Goal: Task Accomplishment & Management: Use online tool/utility

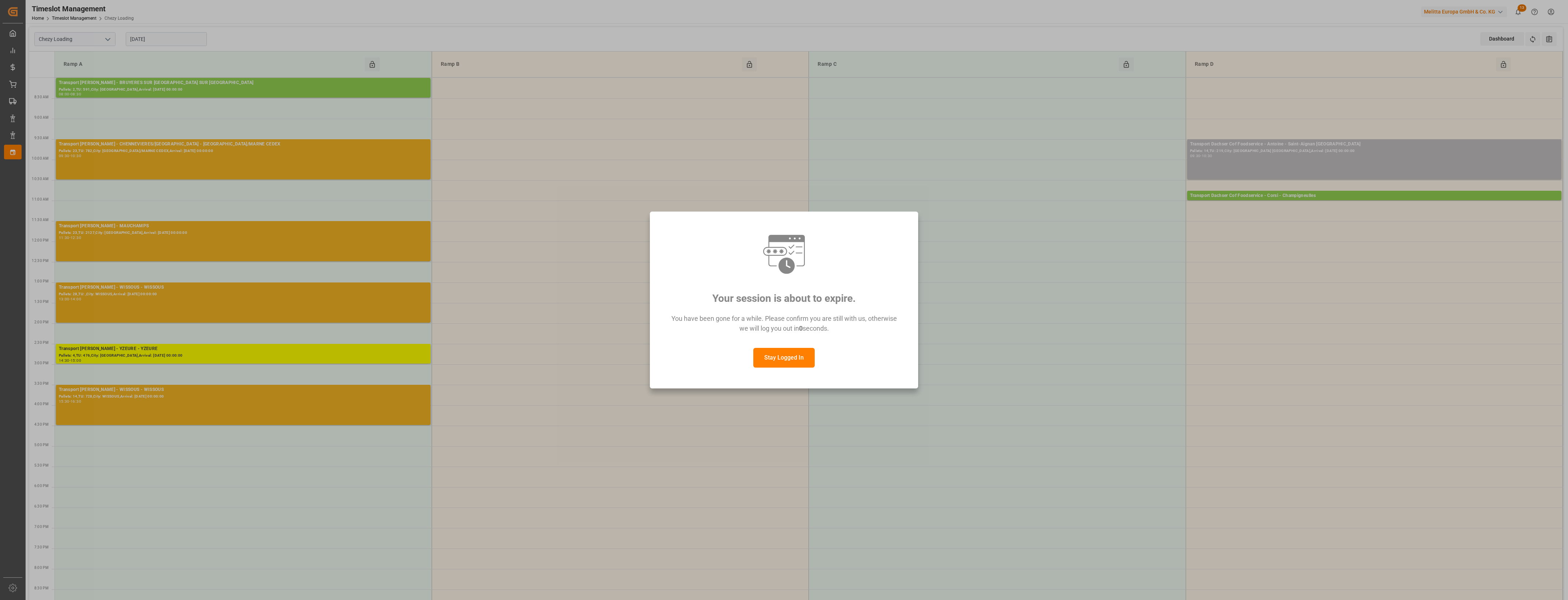
click at [782, 356] on button "Stay Logged In" at bounding box center [784, 357] width 62 height 20
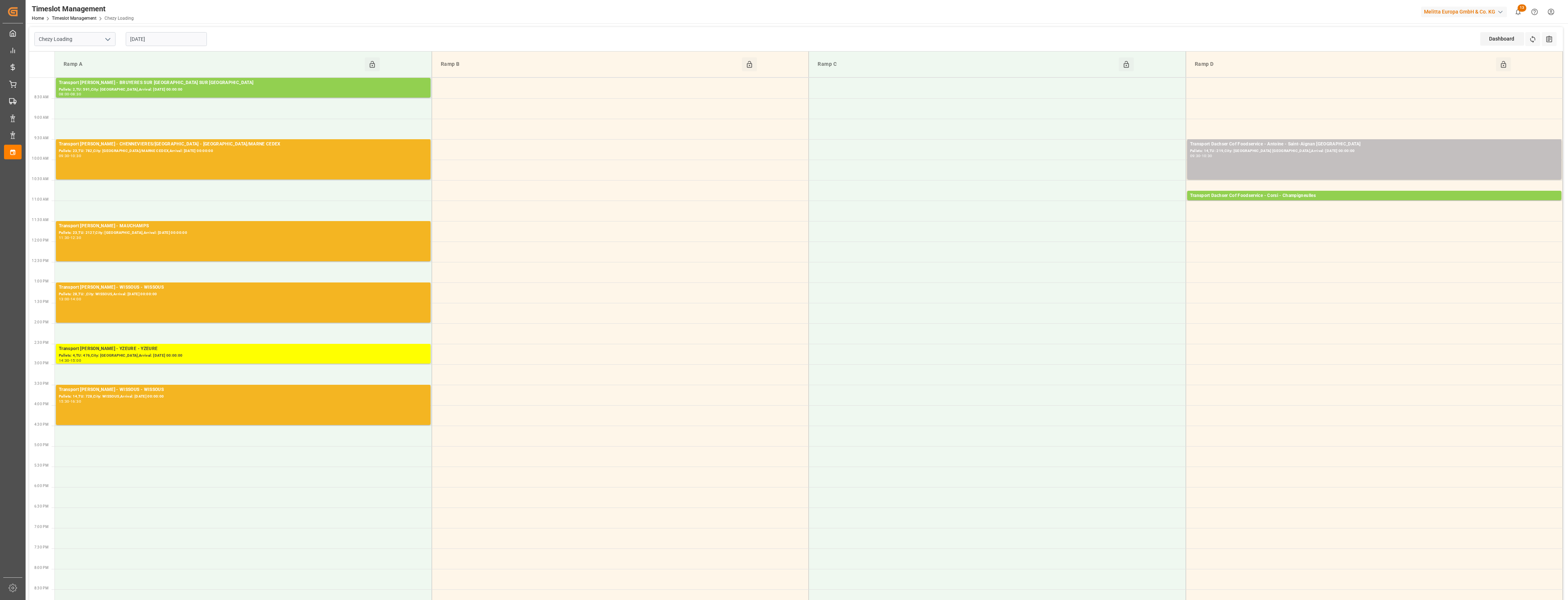
click at [168, 34] on input "[DATE]" at bounding box center [166, 39] width 81 height 14
click at [166, 101] on div "8" at bounding box center [164, 98] width 9 height 9
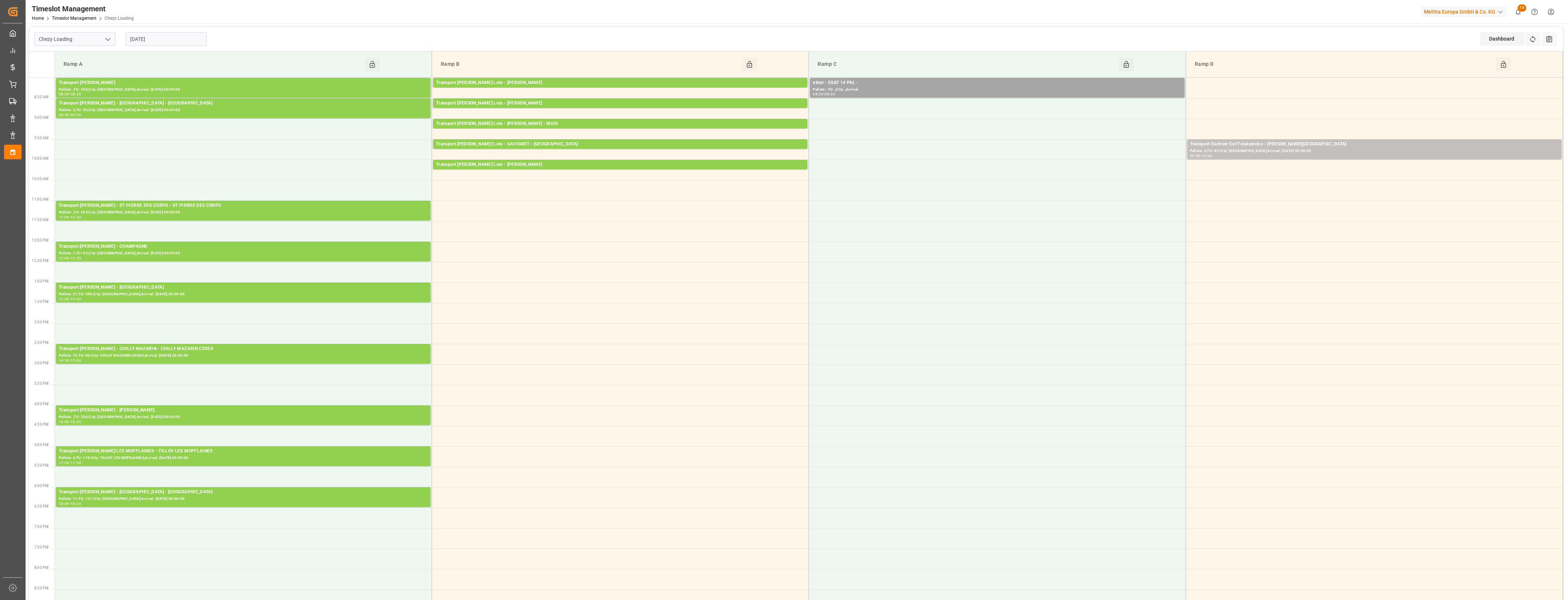
click at [157, 37] on input "[DATE]" at bounding box center [166, 39] width 81 height 14
click at [149, 99] on span "7" at bounding box center [150, 97] width 3 height 5
type input "[DATE]"
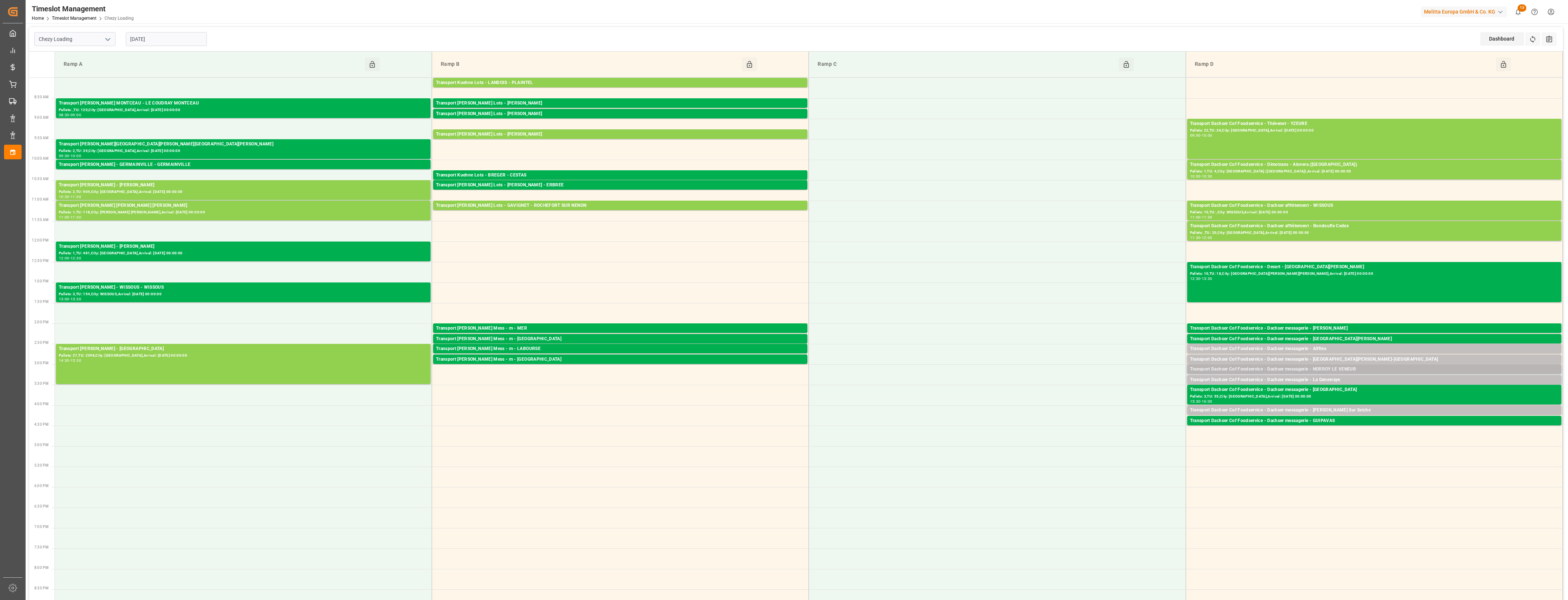
click at [1335, 369] on div "Transport Dachser Cof Foodservice - Dachser messagerie - NORROY LE VENEUR" at bounding box center [1374, 369] width 368 height 8
click at [1111, 400] on button "Open" at bounding box center [1090, 402] width 51 height 9
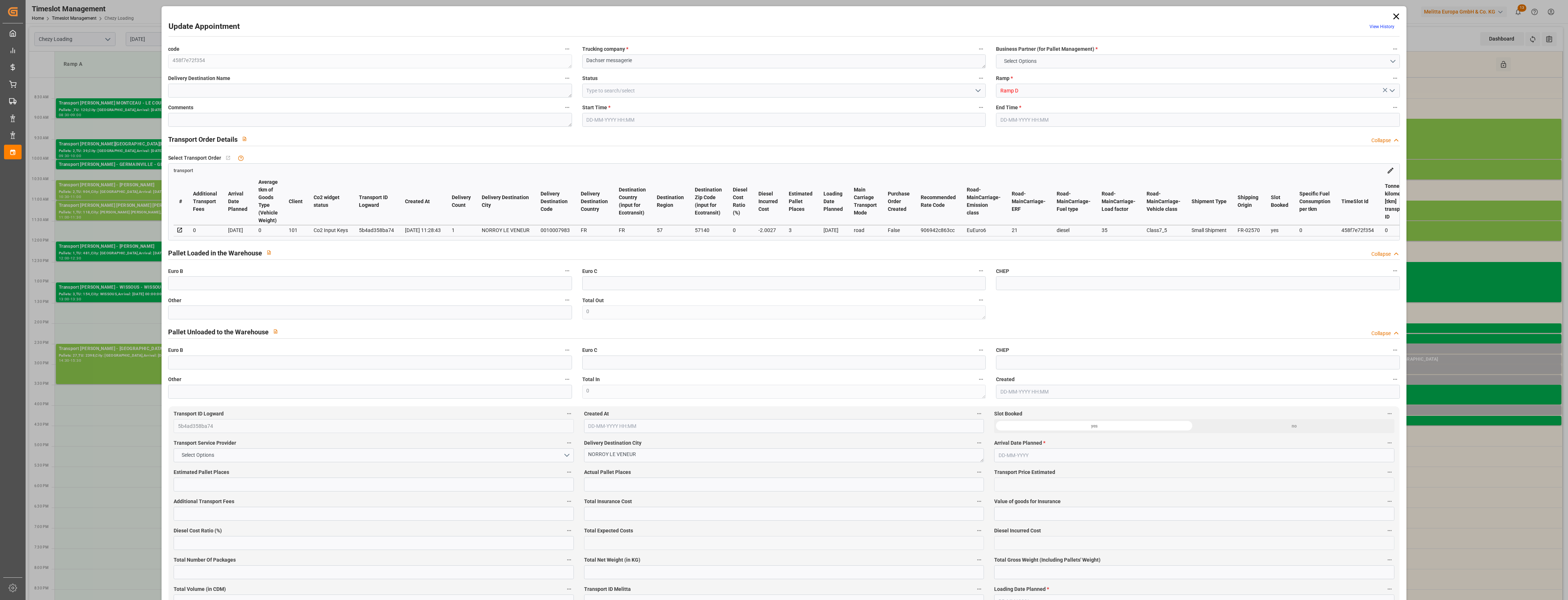
type input "3"
type input "113.79"
type input "0"
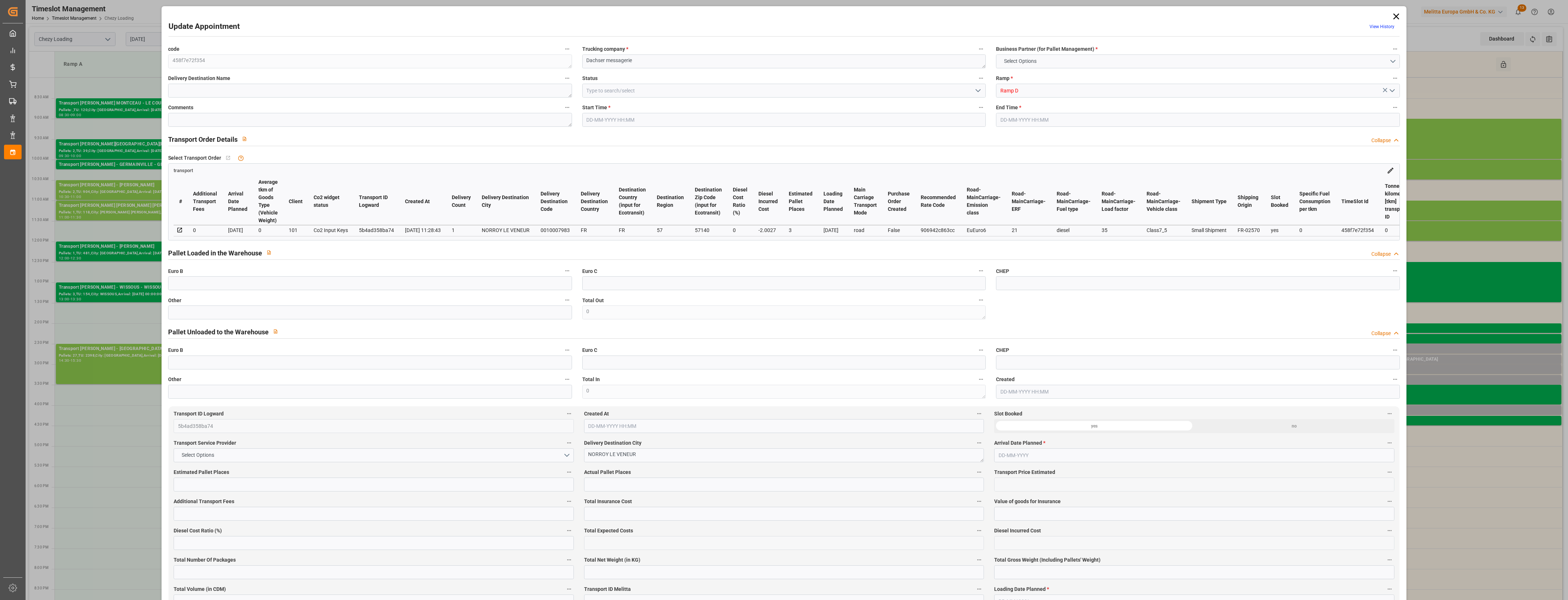
type input "111.7873"
type input "-2.0027"
type input "3"
type input "495.97"
type input "666.745"
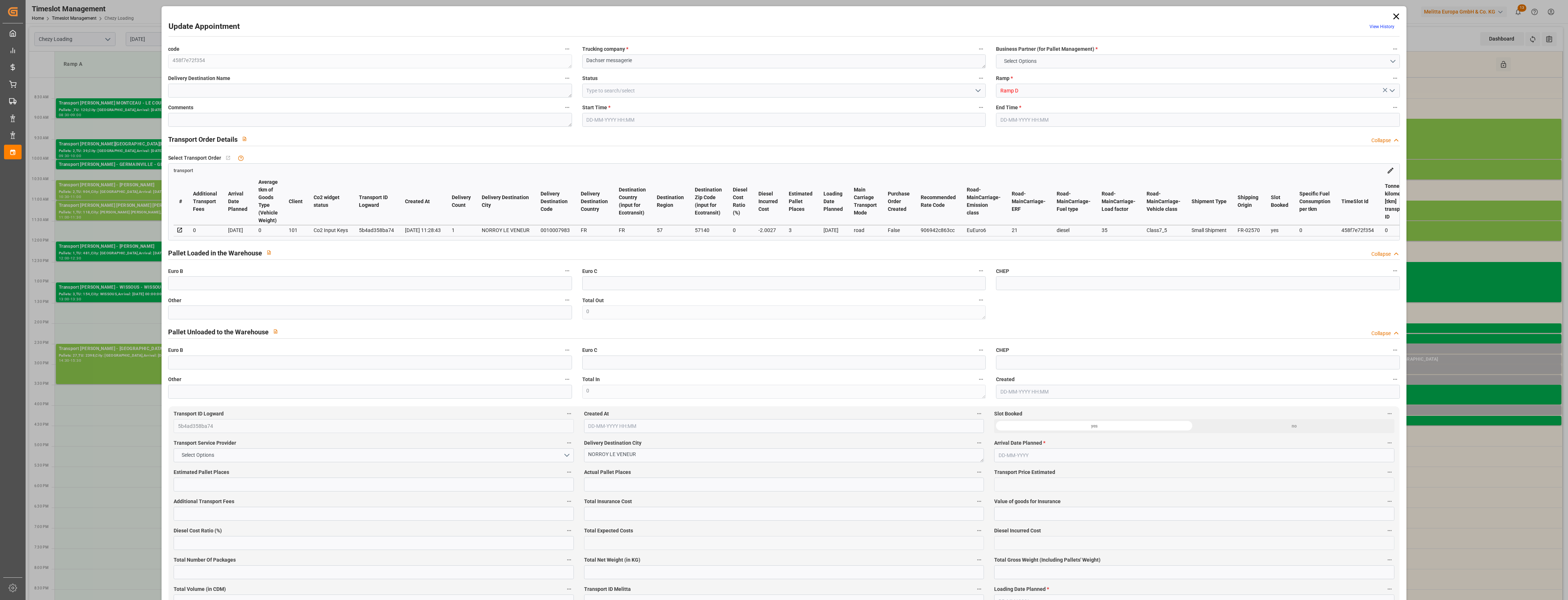
type input "2118.86"
type input "57"
type input "2"
type input "25"
type input "3"
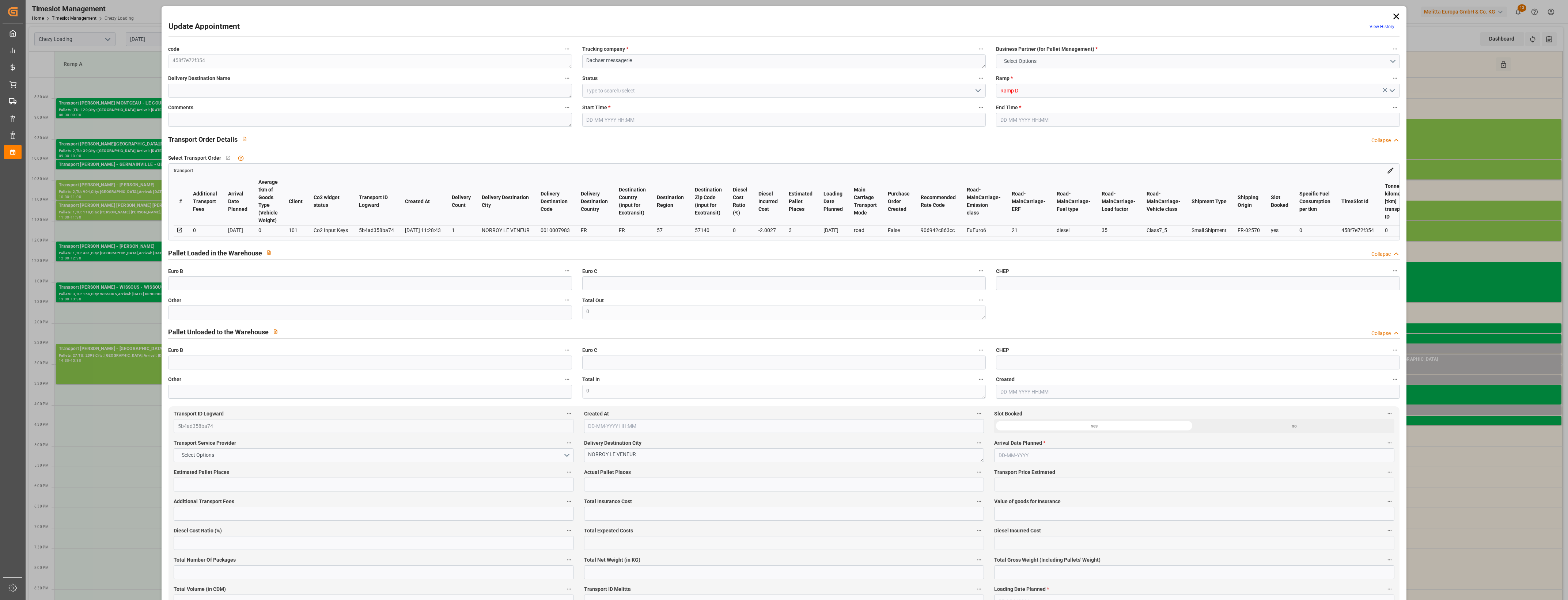
type input "101"
type input "592.965"
type input "0"
type input "4710.8598"
type input "0"
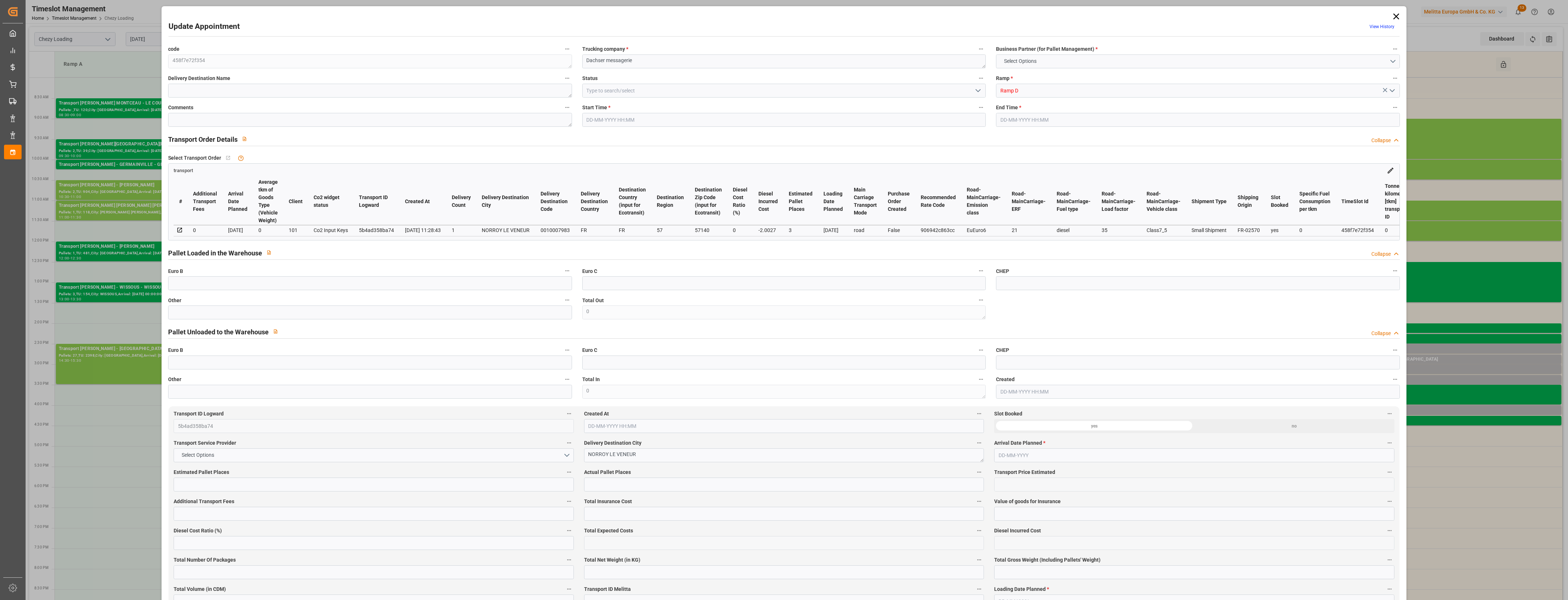
type input "0"
type input "21"
type input "35"
type input "[DATE] 15:00"
type input "[DATE] 15:15"
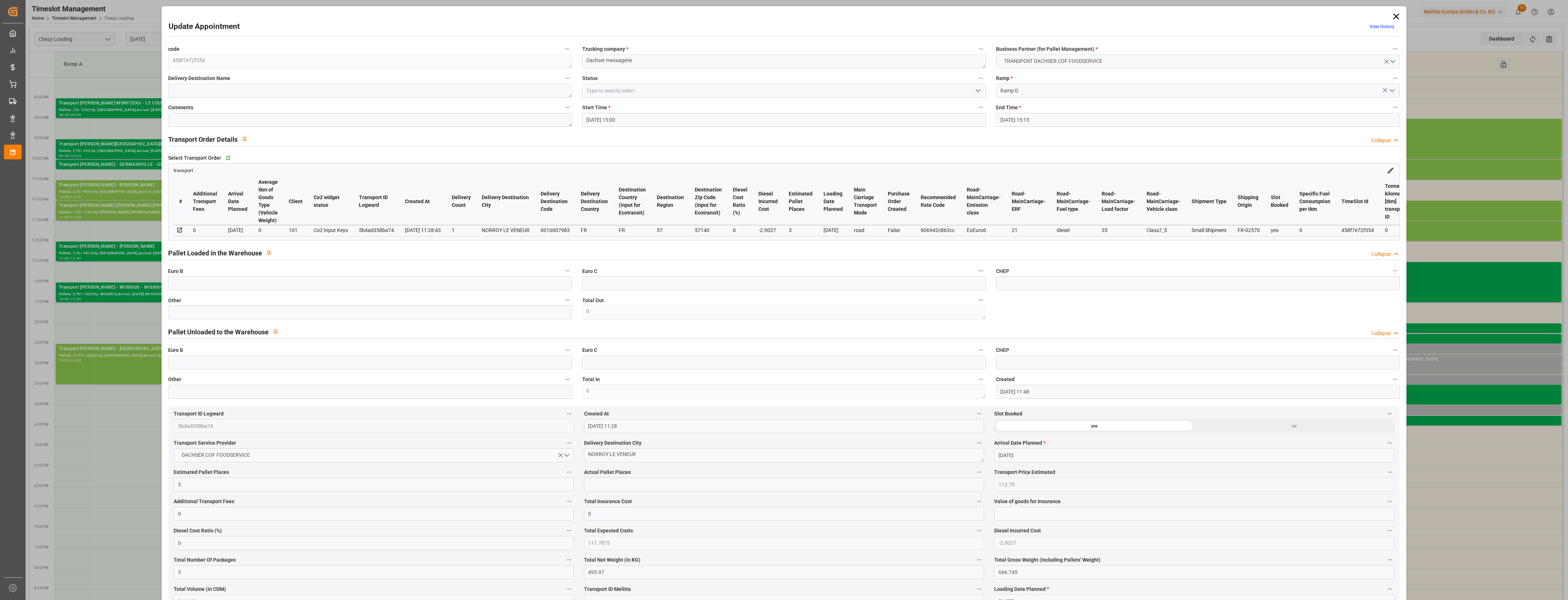
type input "[DATE] 11:48"
type input "[DATE] 11:28"
type input "[DATE]"
click at [233, 317] on input "text" at bounding box center [370, 312] width 403 height 14
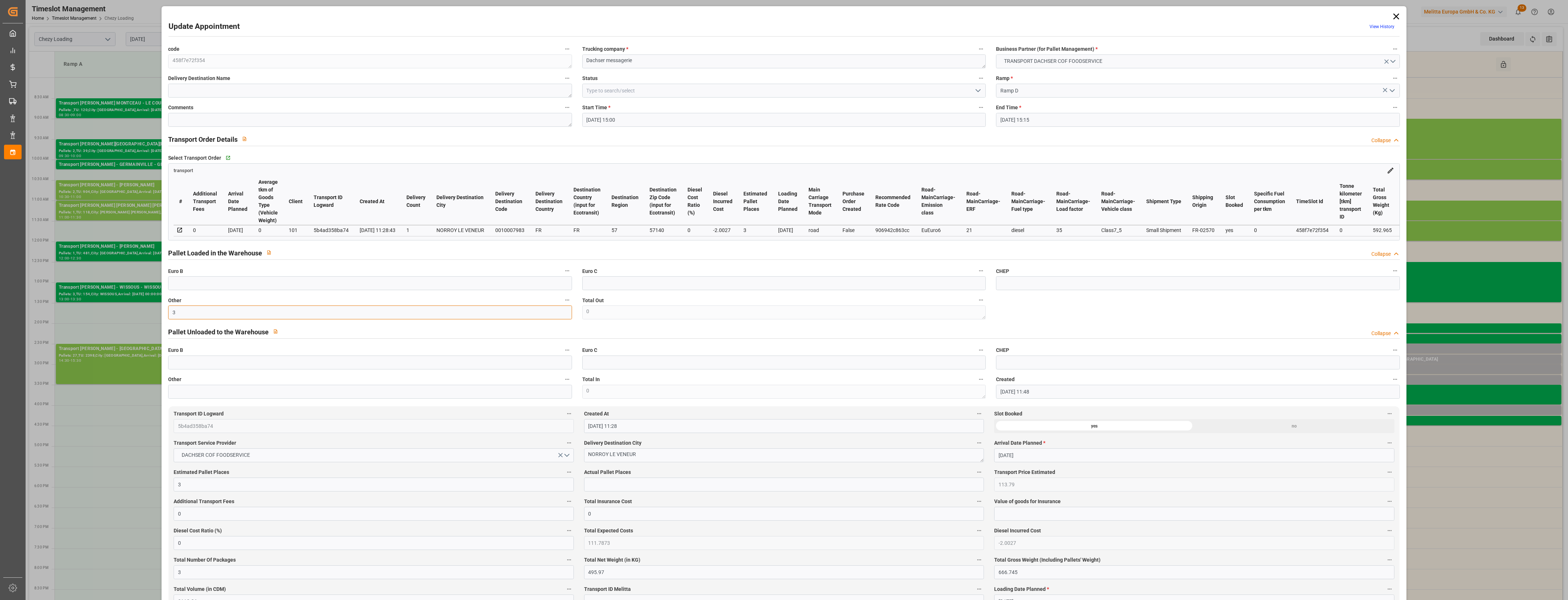
type input "3"
click at [648, 491] on input "text" at bounding box center [784, 484] width 400 height 14
type input "3"
click at [706, 475] on label "Actual Pallet Places" at bounding box center [784, 472] width 400 height 10
click at [974, 475] on button "Actual Pallet Places" at bounding box center [979, 472] width 10 height 10
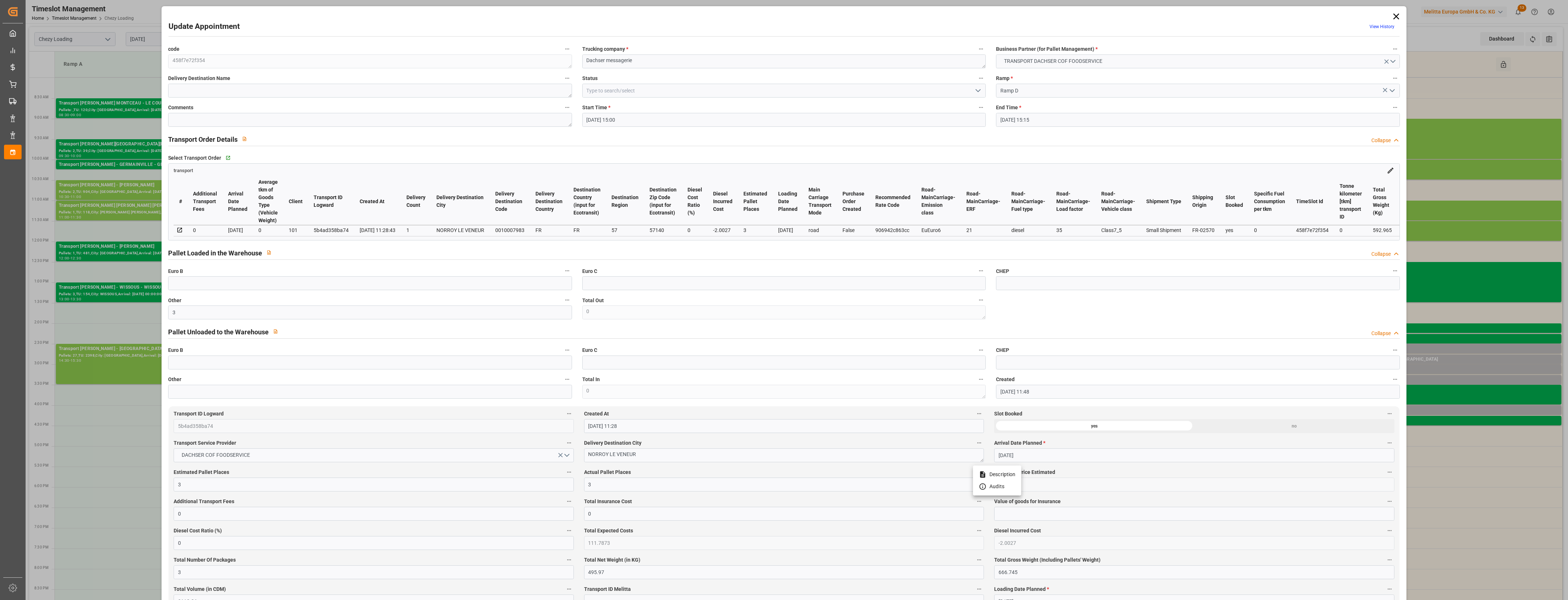
click at [728, 471] on div at bounding box center [784, 300] width 1568 height 600
click at [977, 94] on icon "open menu" at bounding box center [977, 90] width 9 height 9
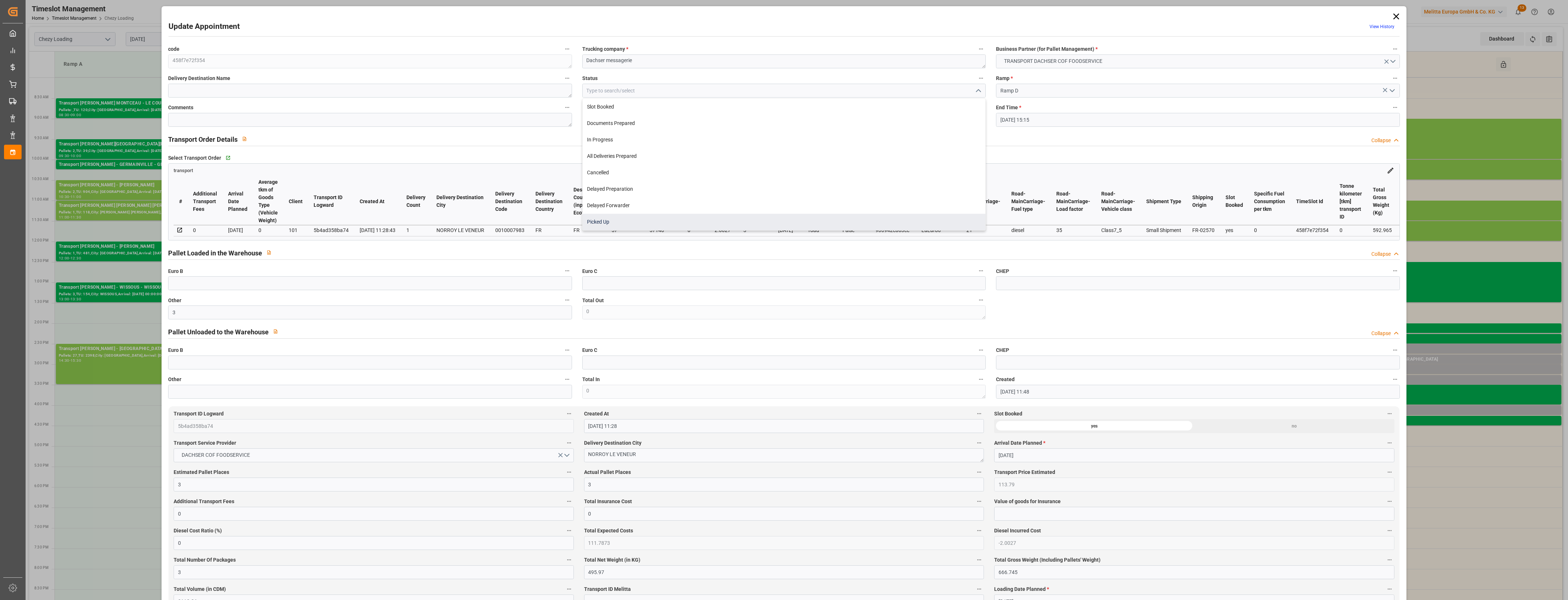
click at [630, 223] on div "Picked Up" at bounding box center [784, 222] width 402 height 16
type input "Picked Up"
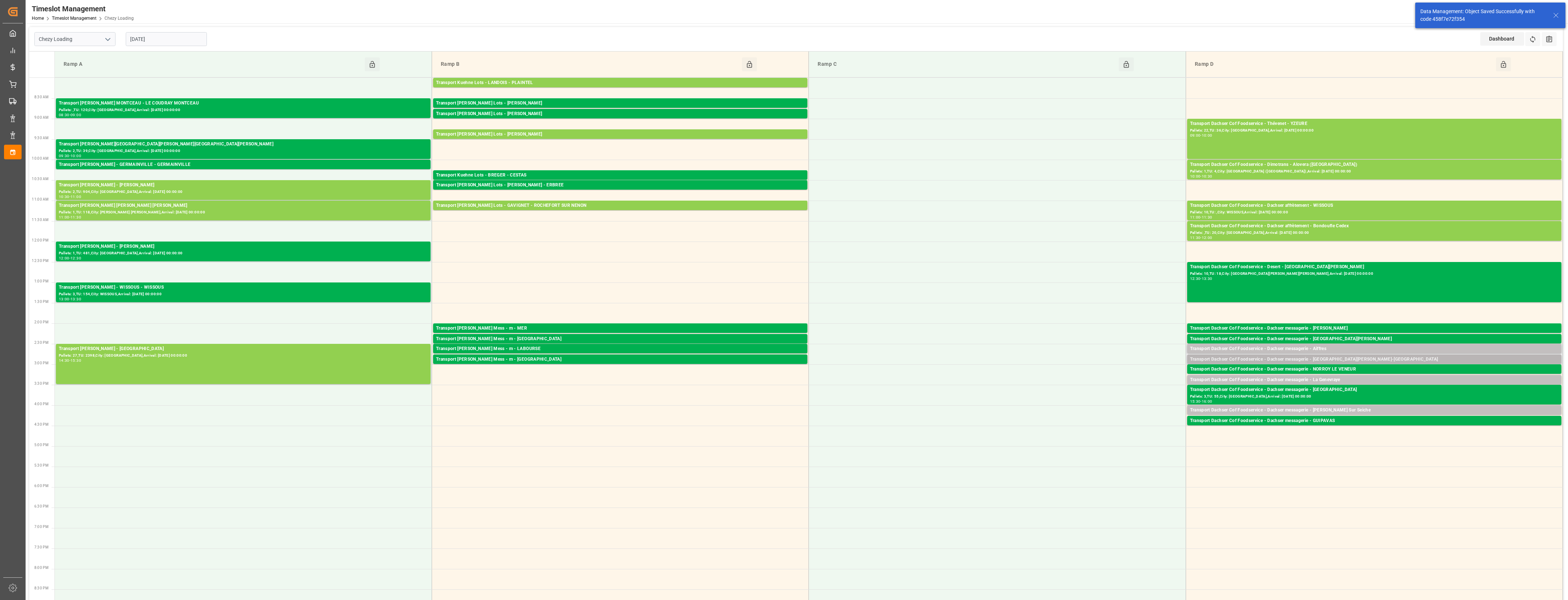
click at [1342, 360] on div "Transport Dachser Cof Foodservice - Dachser messagerie - [GEOGRAPHIC_DATA][PERS…" at bounding box center [1374, 359] width 368 height 8
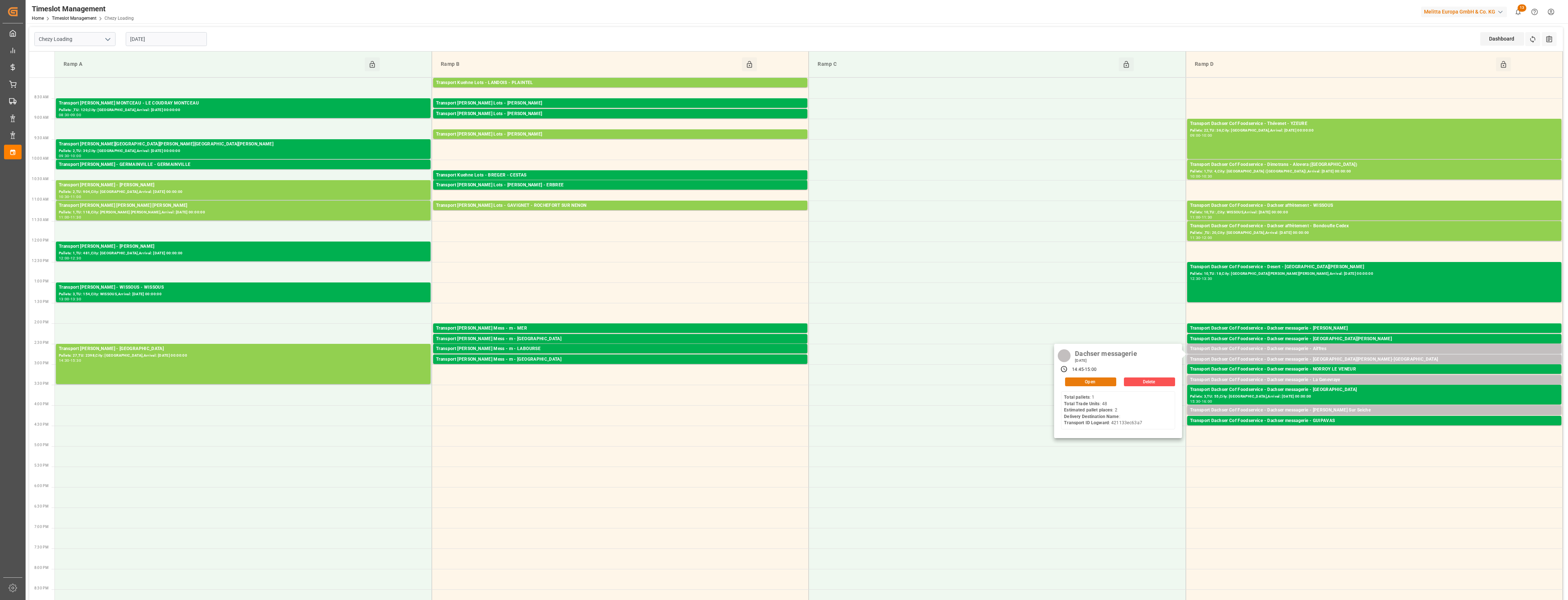
click at [1110, 379] on button "Open" at bounding box center [1090, 382] width 51 height 9
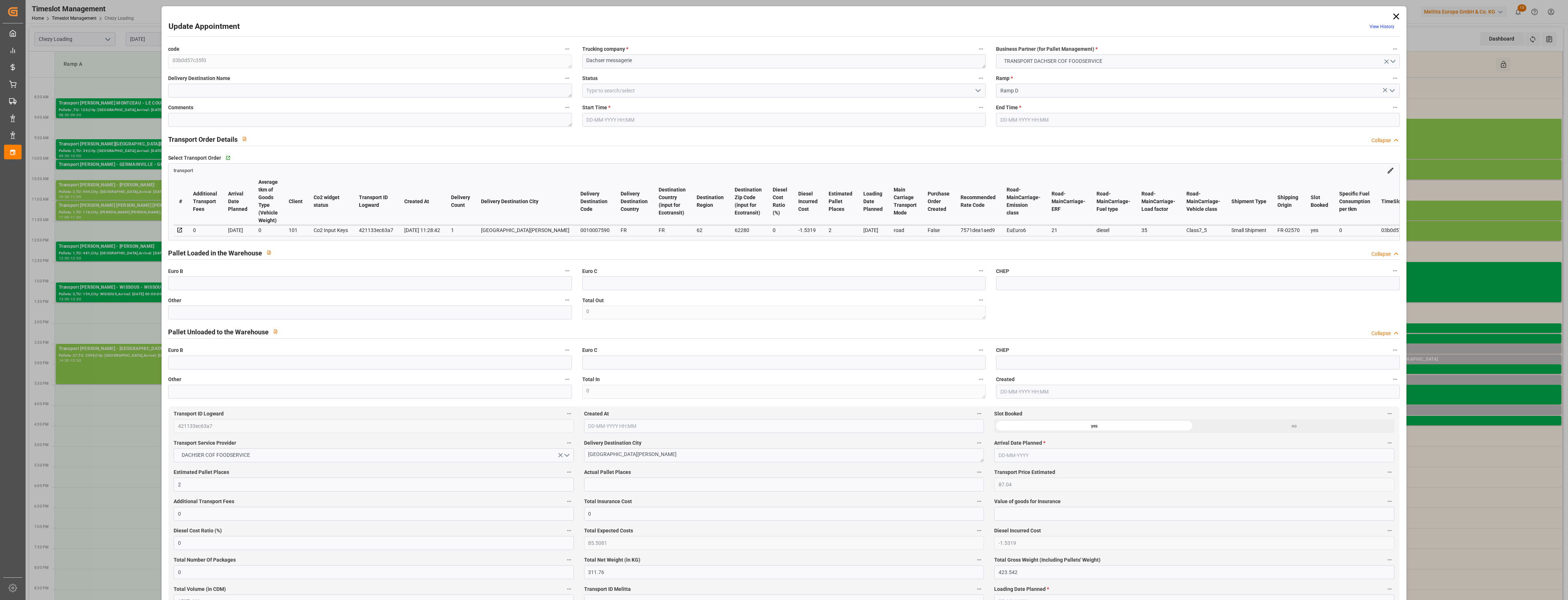
type input "[DATE] 14:45"
type input "[DATE] 15:00"
type input "[DATE] 11:48"
type input "[DATE] 11:28"
type input "[DATE]"
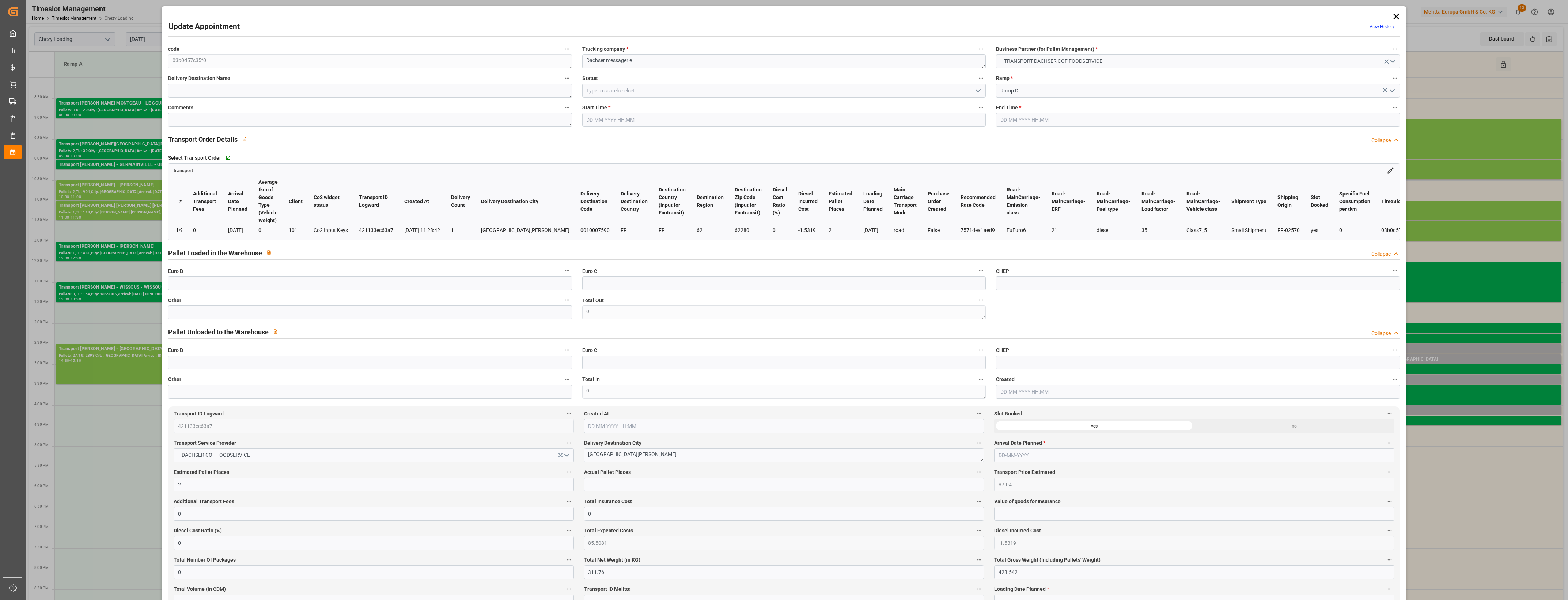
type input "[DATE]"
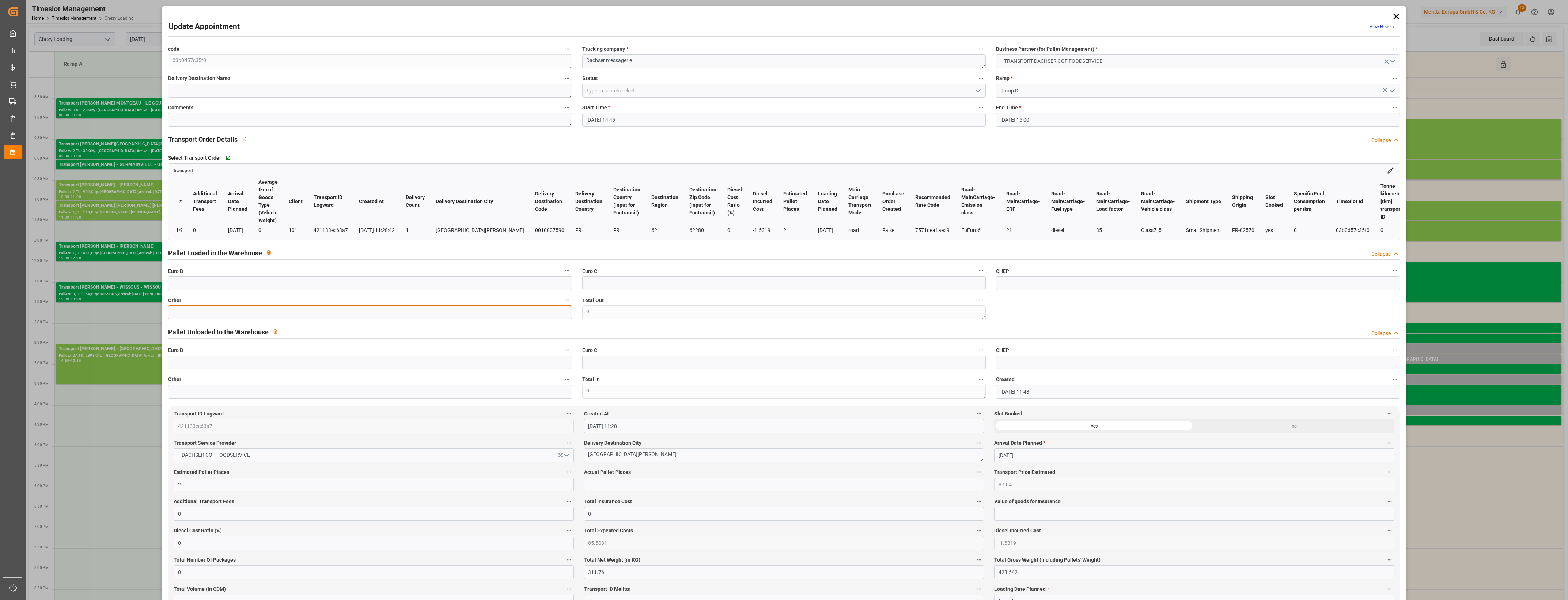
click at [314, 317] on input "text" at bounding box center [370, 312] width 403 height 14
type input "2"
click at [615, 481] on input "text" at bounding box center [784, 484] width 400 height 14
type input "2"
click at [656, 471] on label "Actual Pallet Places" at bounding box center [784, 472] width 400 height 10
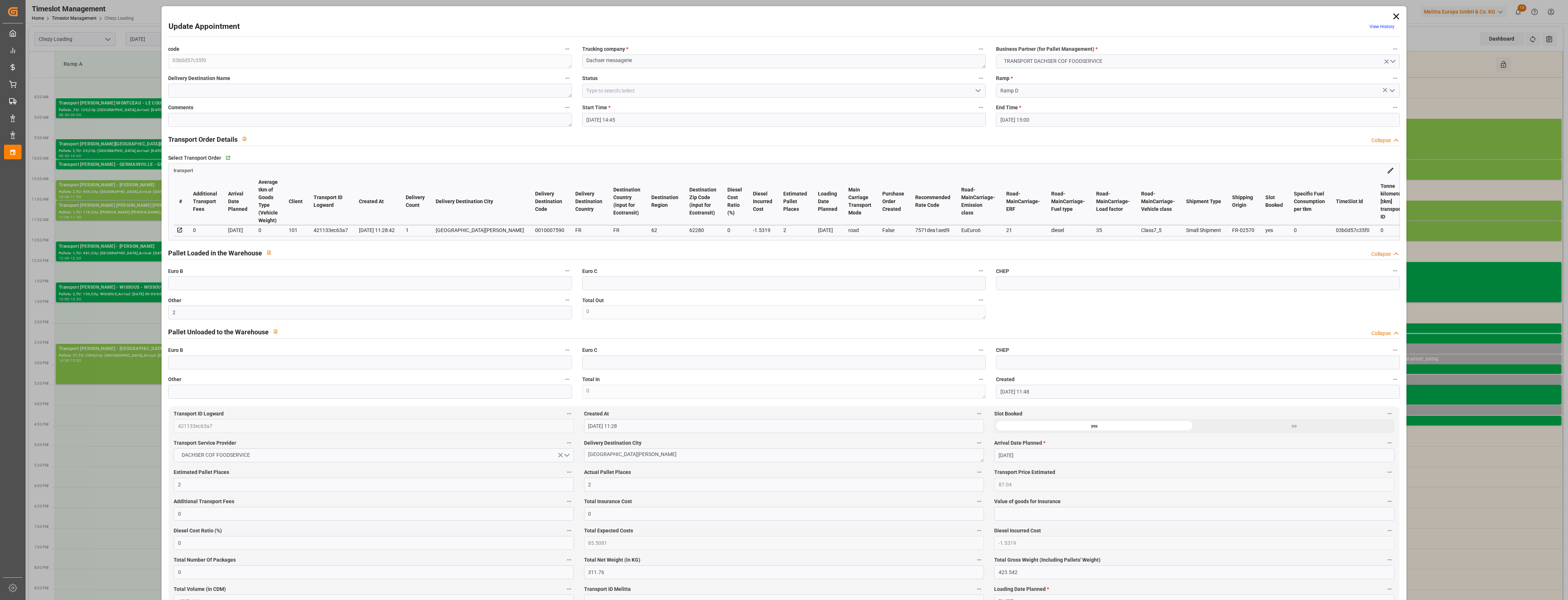
click at [974, 471] on button "Actual Pallet Places" at bounding box center [979, 472] width 10 height 10
drag, startPoint x: 656, startPoint y: 471, endPoint x: 672, endPoint y: 471, distance: 16.0
click at [672, 471] on div at bounding box center [784, 300] width 1568 height 600
click at [975, 92] on icon "open menu" at bounding box center [977, 90] width 9 height 9
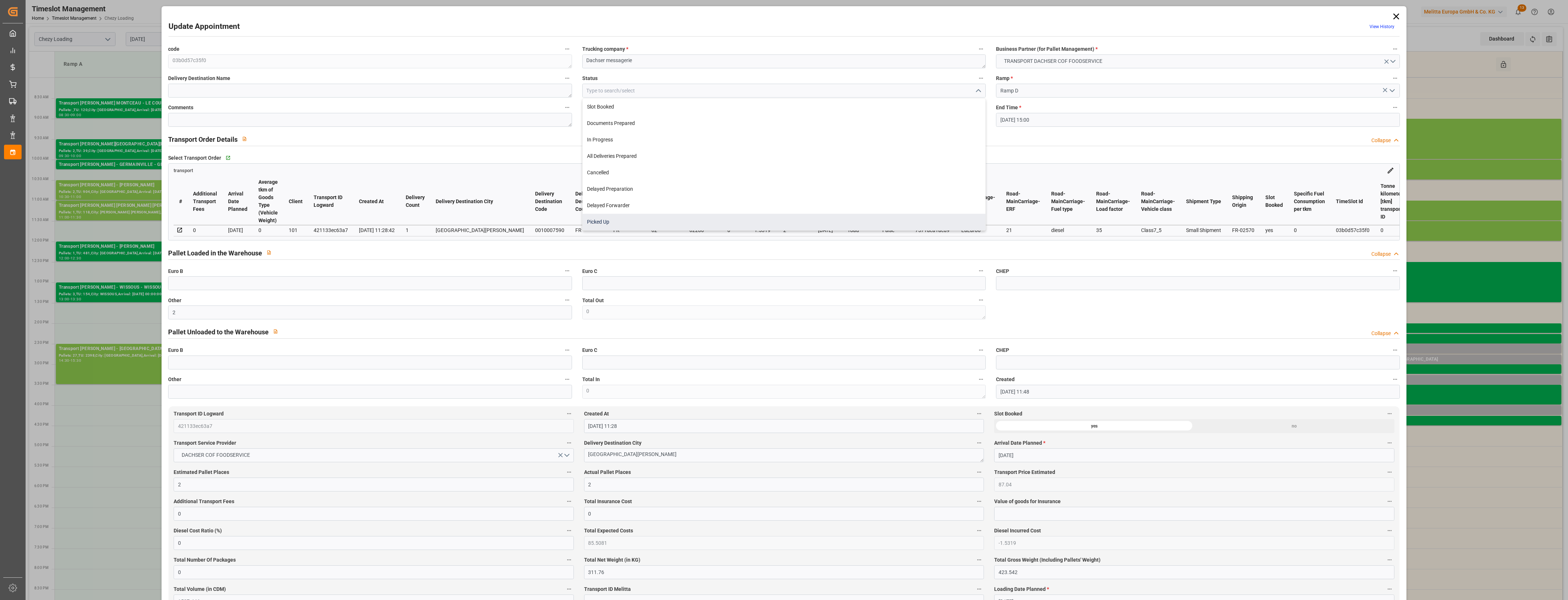
click at [624, 225] on div "Picked Up" at bounding box center [784, 222] width 402 height 16
type input "Picked Up"
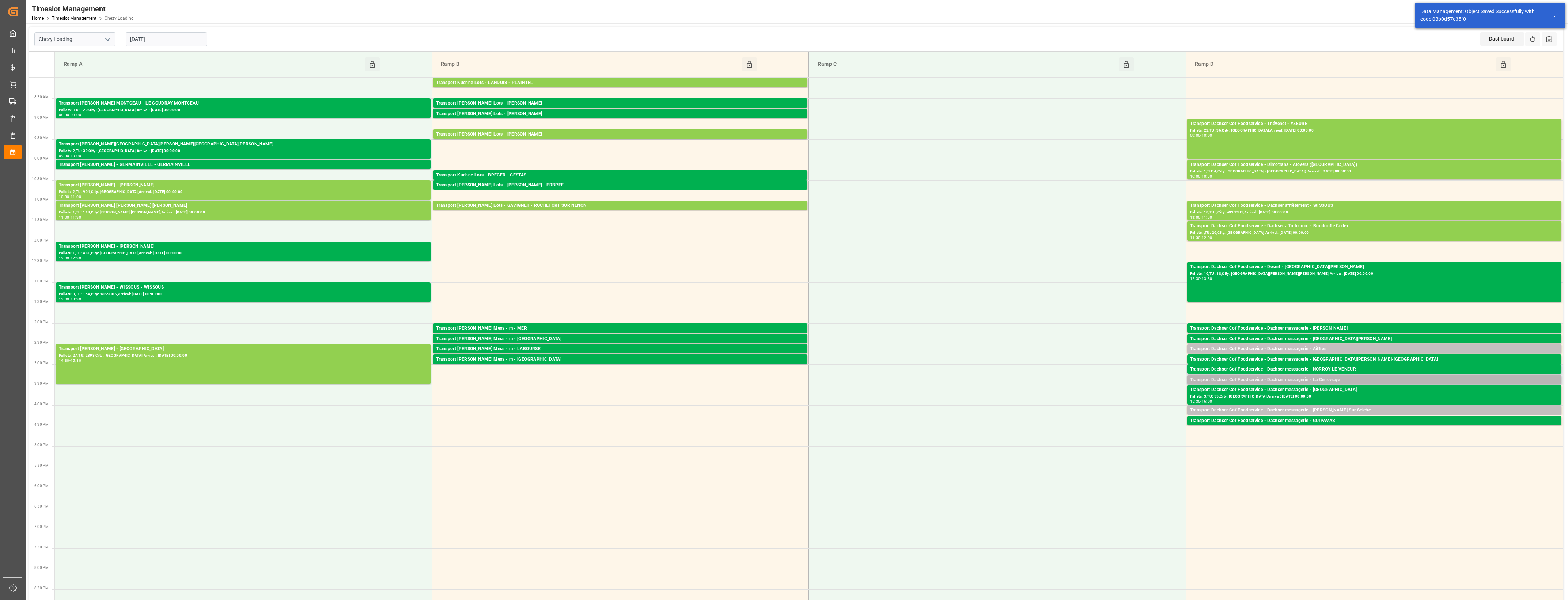
click at [1351, 379] on div "Transport Dachser Cof Foodservice - Dachser messagerie - La Genevraye" at bounding box center [1374, 380] width 368 height 8
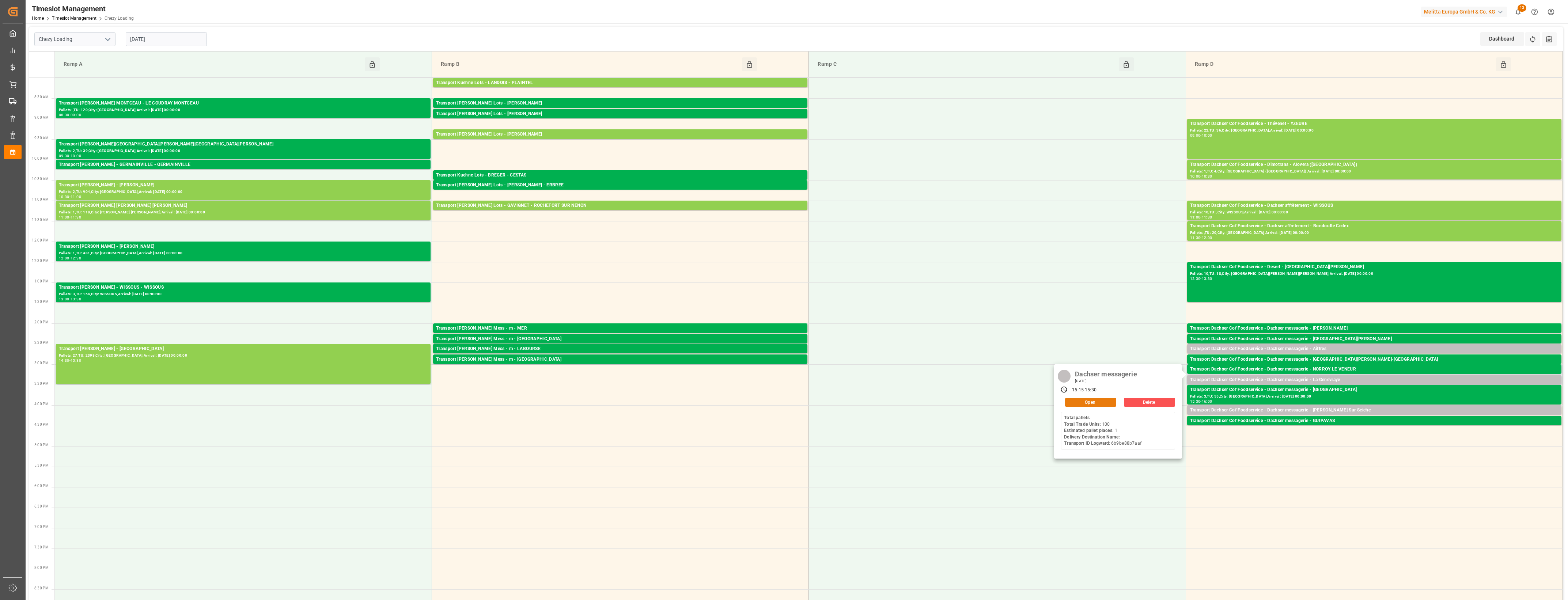
click at [1101, 401] on button "Open" at bounding box center [1090, 402] width 51 height 9
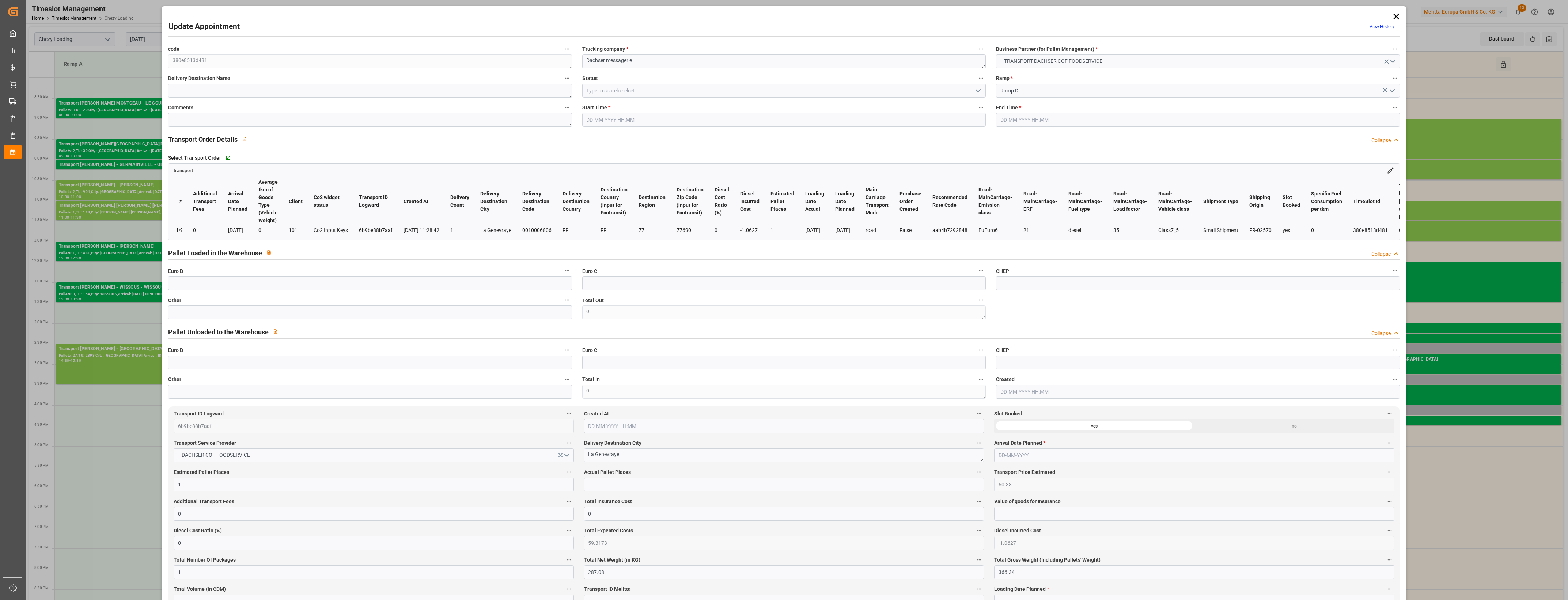
type input "[DATE] 15:15"
type input "[DATE] 15:30"
type input "[DATE] 11:48"
type input "[DATE] 11:28"
type input "[DATE]"
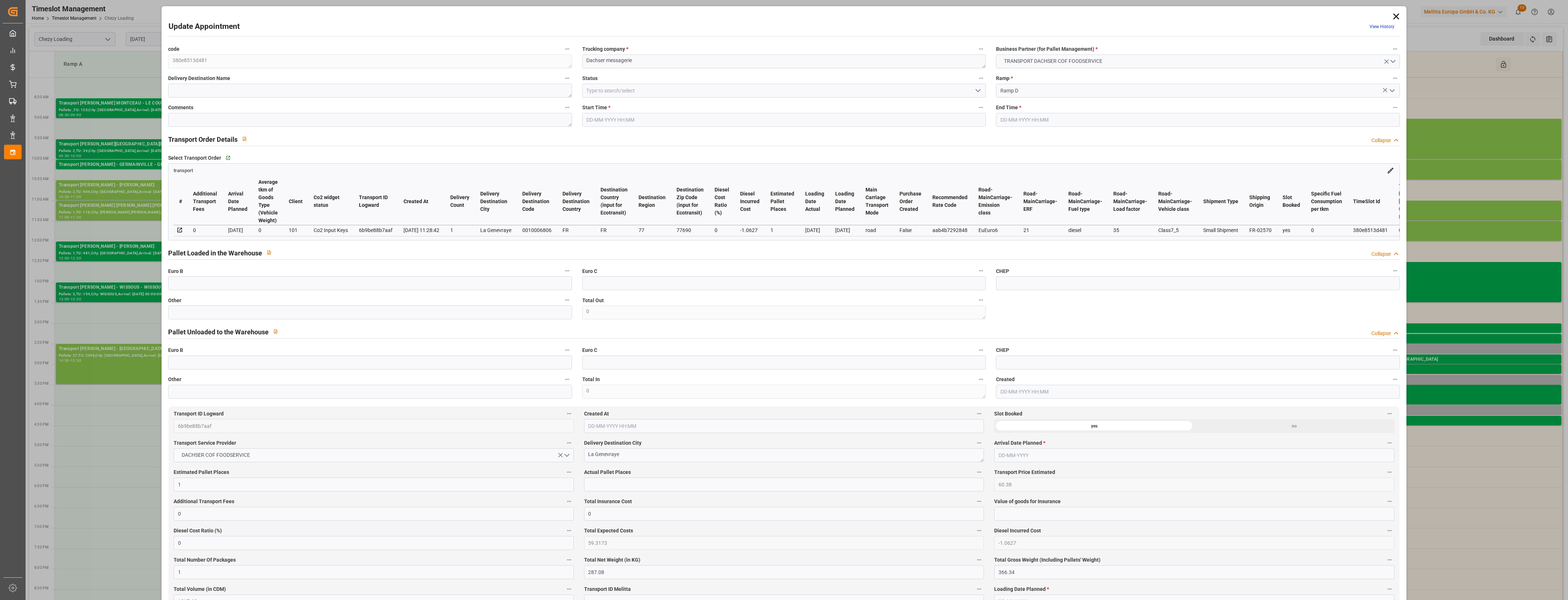
type input "[DATE]"
click at [436, 314] on input "text" at bounding box center [370, 312] width 403 height 14
type input "1"
click at [614, 488] on input "text" at bounding box center [784, 484] width 400 height 14
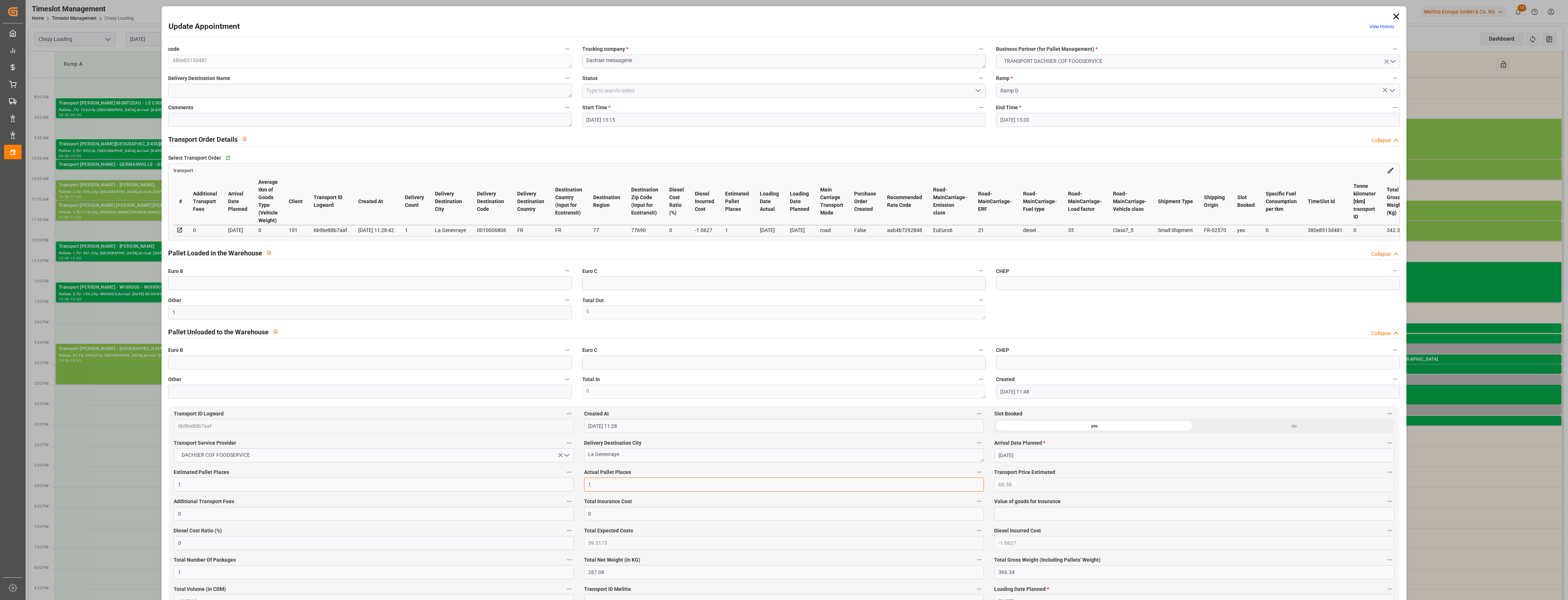
type input "1"
click at [650, 478] on label "Actual Pallet Places" at bounding box center [784, 472] width 400 height 10
click at [974, 477] on button "Actual Pallet Places" at bounding box center [979, 472] width 10 height 10
click at [656, 475] on div at bounding box center [784, 300] width 1568 height 600
click at [976, 90] on polyline "open menu" at bounding box center [978, 90] width 4 height 2
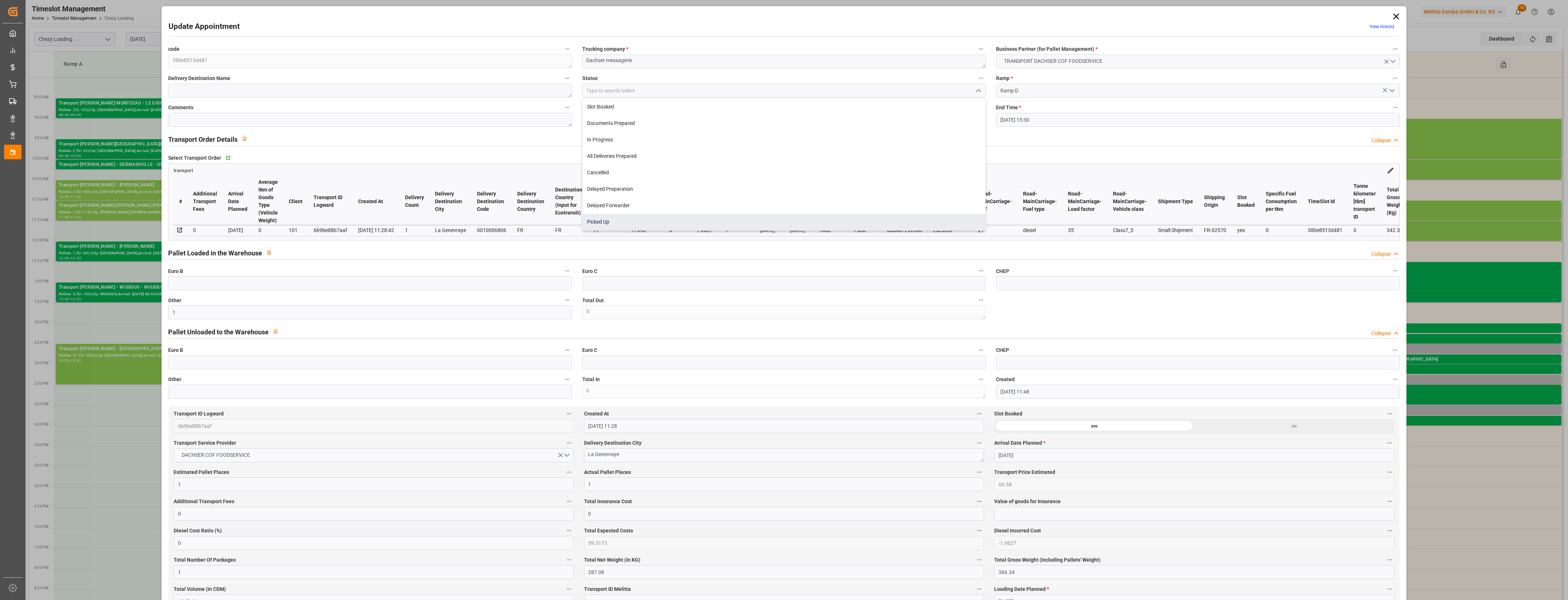
click at [639, 220] on div "Picked Up" at bounding box center [784, 222] width 402 height 16
type input "Picked Up"
click at [636, 135] on div "Transport Order Details Collapse" at bounding box center [784, 139] width 1231 height 14
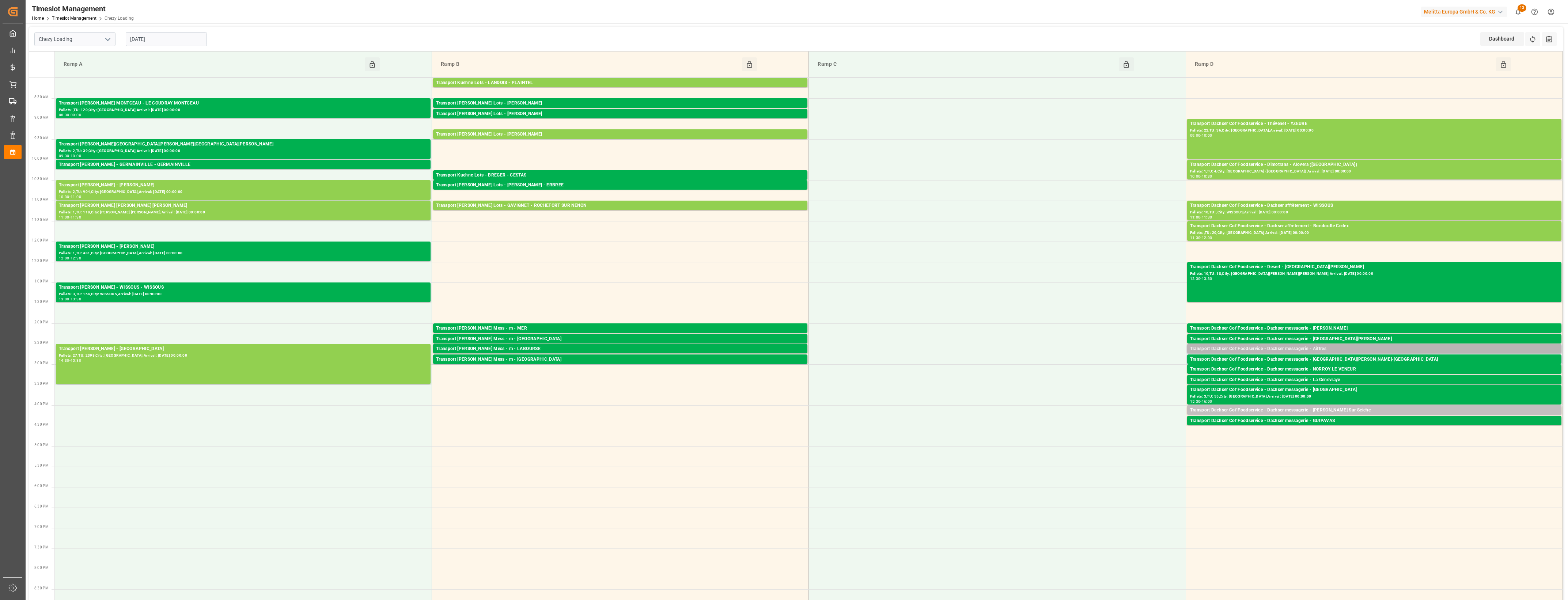
click at [1327, 346] on div "Transport Dachser Cof Foodservice - Dachser messagerie - Aiffres" at bounding box center [1374, 349] width 368 height 8
click at [1091, 380] on button "Open" at bounding box center [1090, 382] width 51 height 9
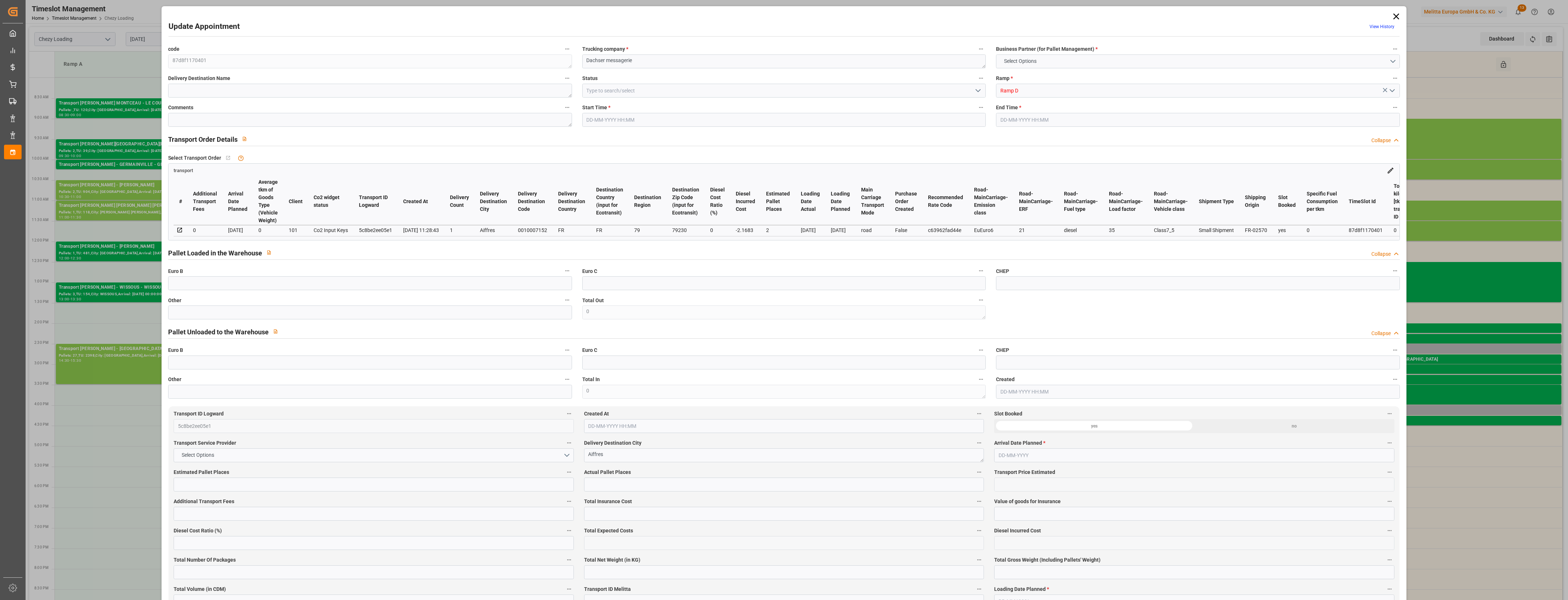
type input "2"
type input "123.2"
type input "0"
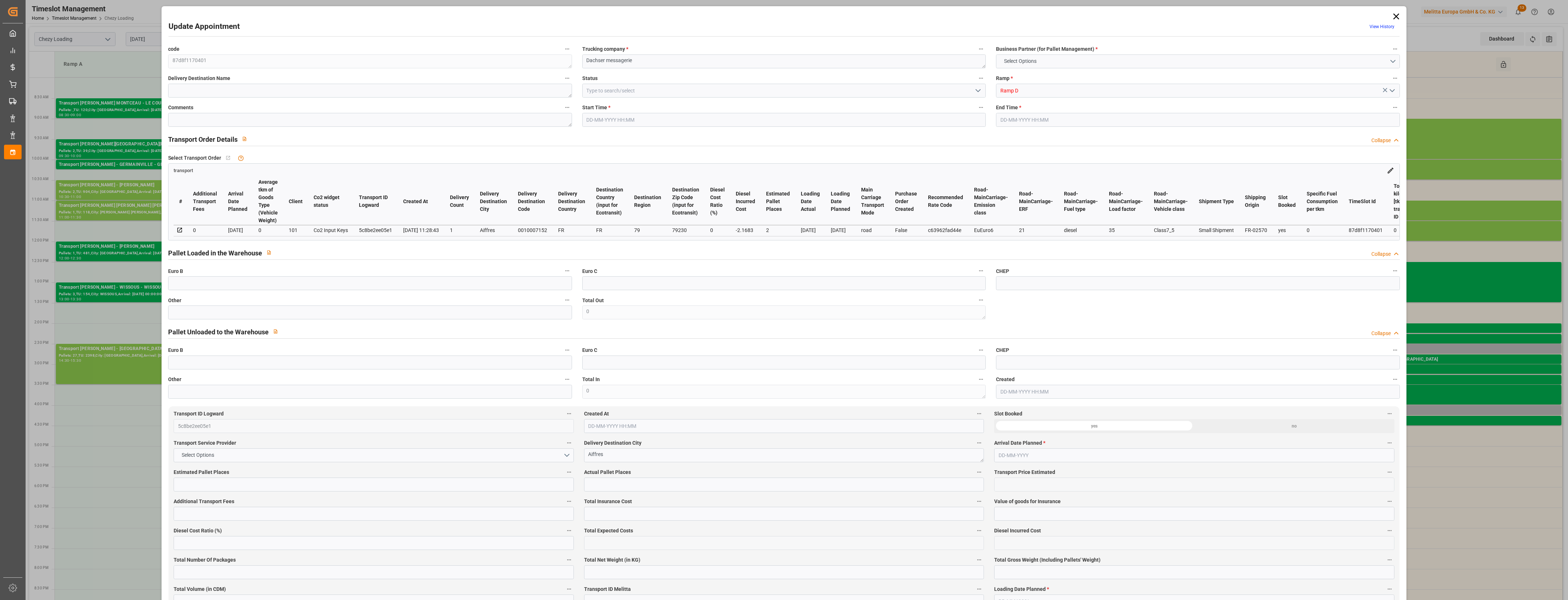
type input "121.0317"
type input "-2.1683"
type input "2"
type input "371.202"
type input "497.006"
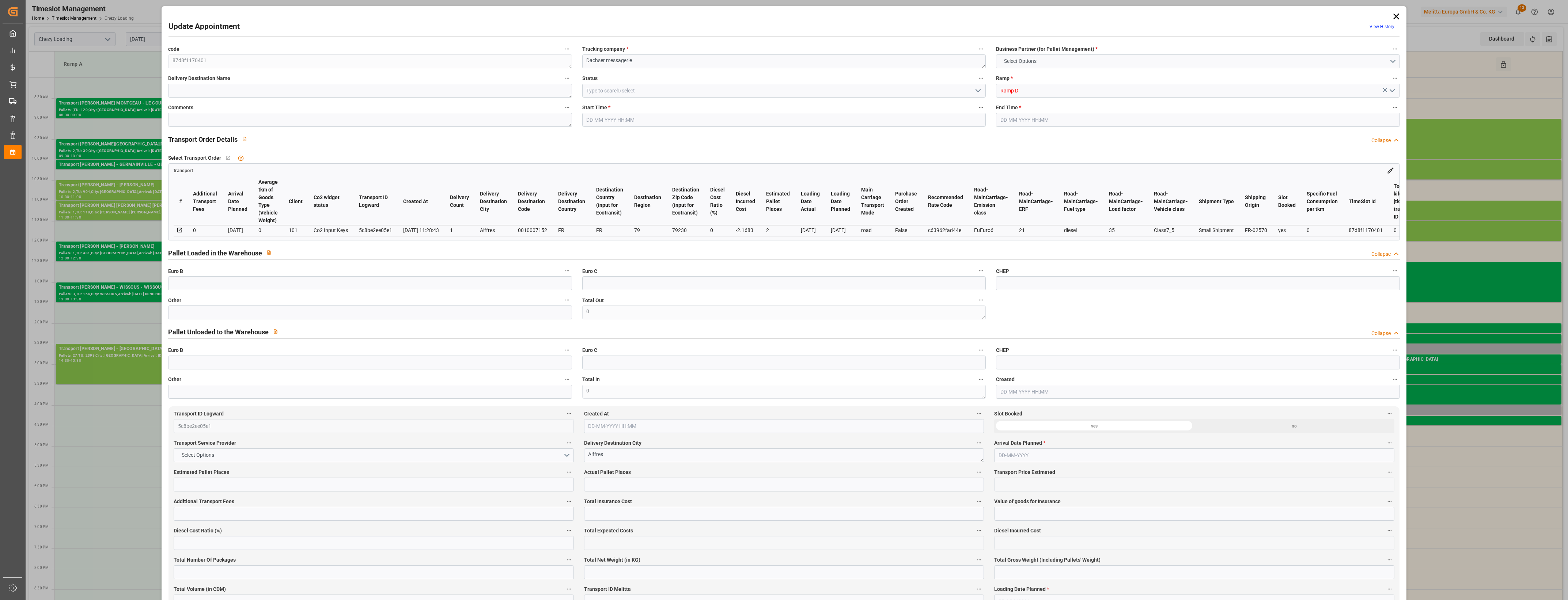
type input "1752.777"
type input "79"
type input "1"
type input "75"
type input "2"
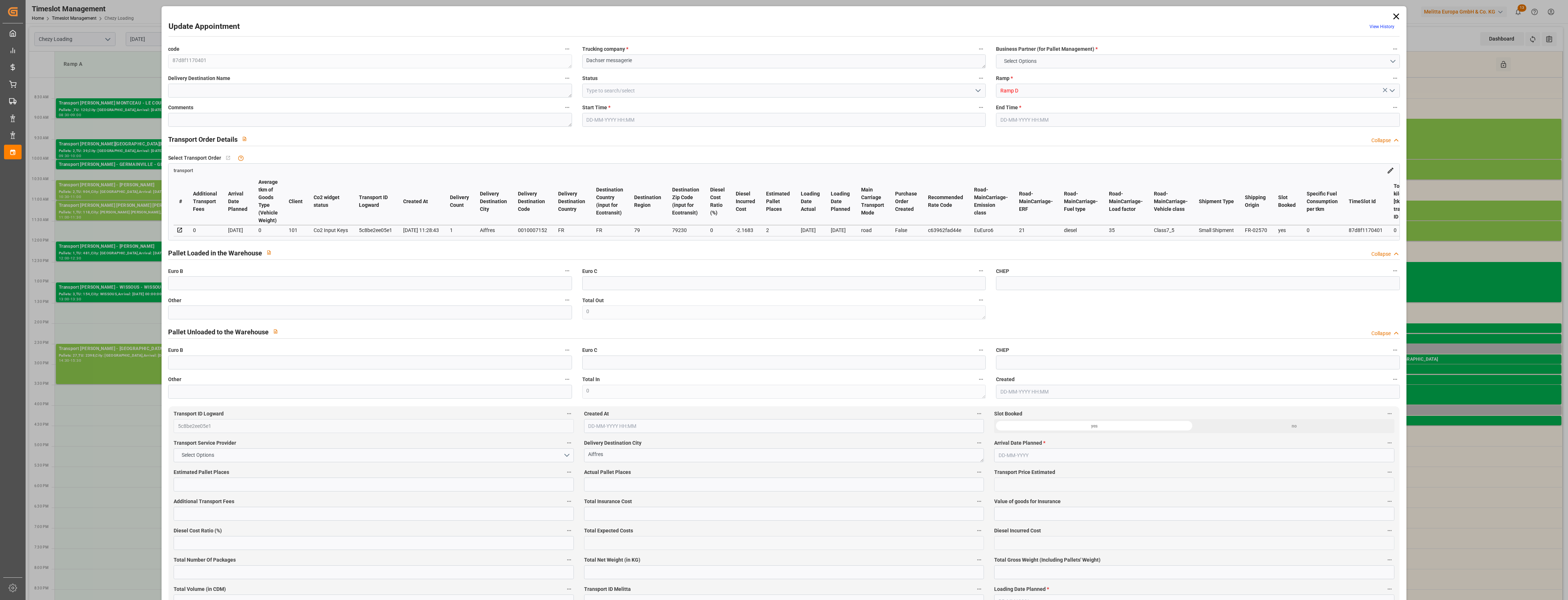
type input "101"
type input "448.116"
type input "0"
type input "4710.8598"
type input "0"
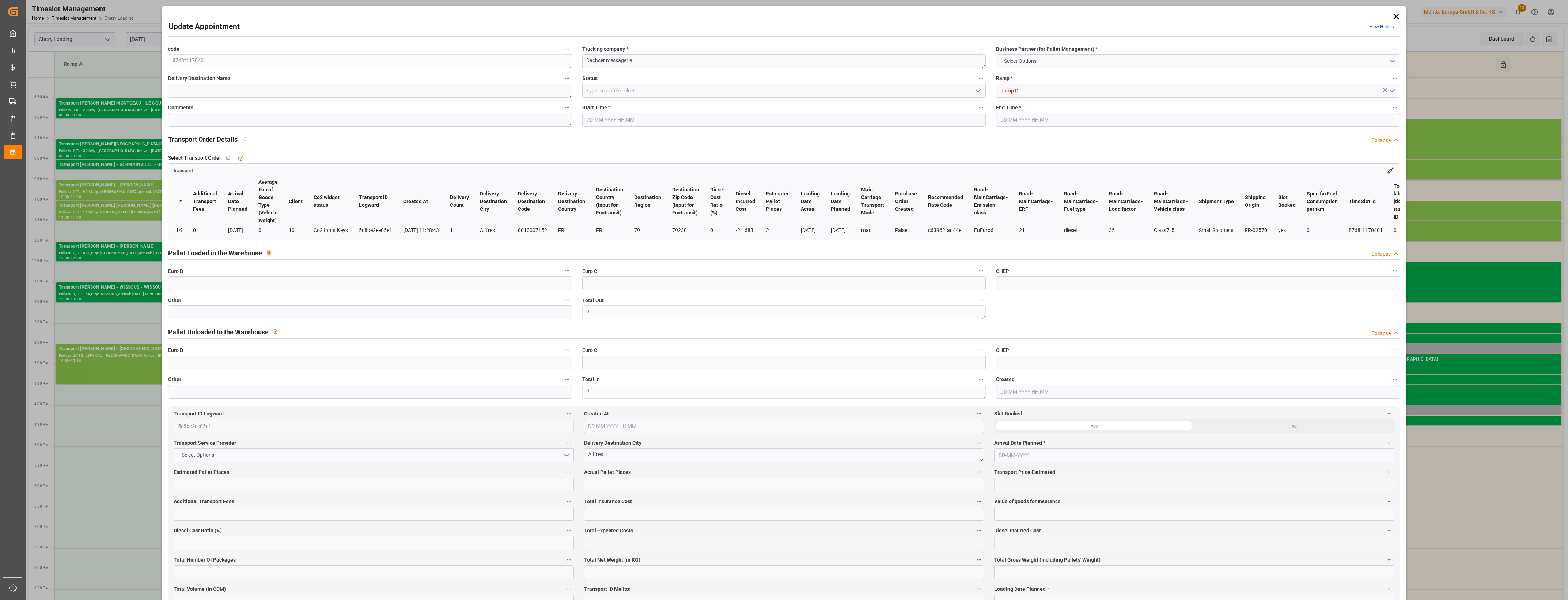
type input "0"
type input "21"
type input "35"
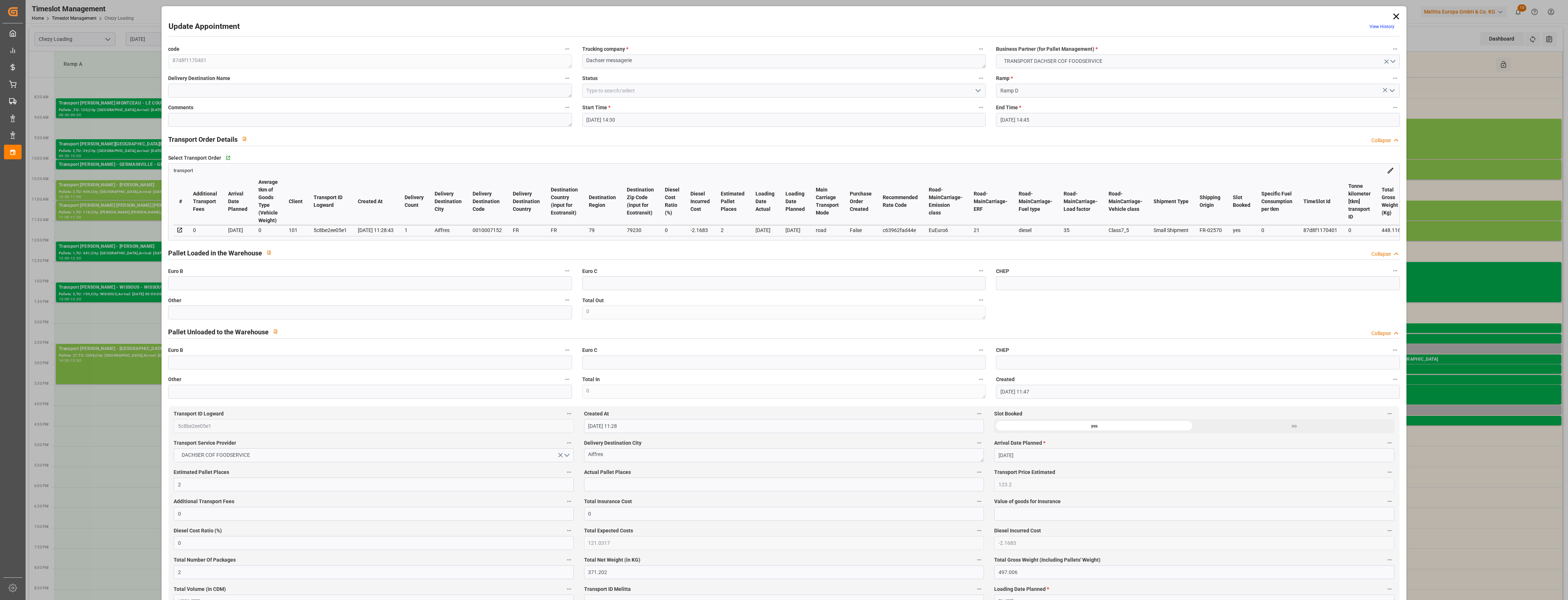
type input "[DATE] 14:30"
type input "[DATE] 14:45"
type input "[DATE] 11:47"
type input "[DATE] 11:28"
type input "[DATE]"
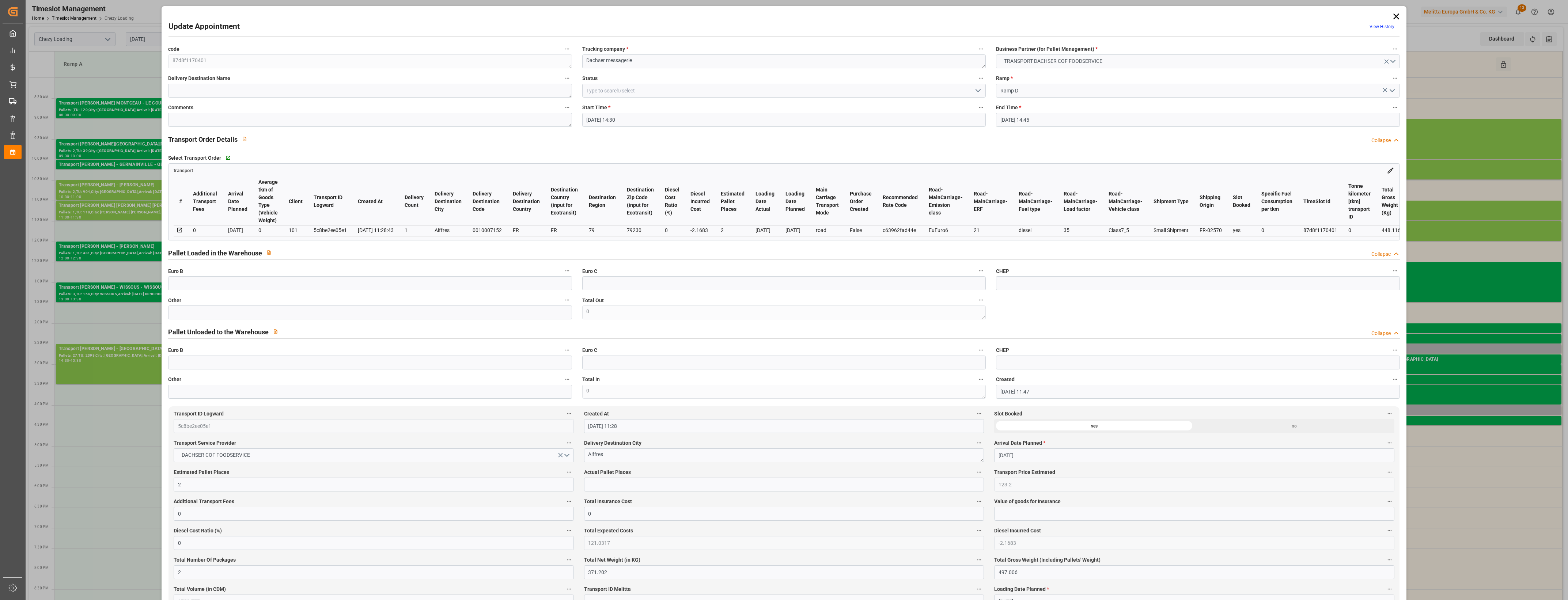
type input "[DATE]"
click at [399, 317] on input "text" at bounding box center [370, 312] width 403 height 14
type input "2"
click at [624, 484] on input "text" at bounding box center [784, 484] width 400 height 14
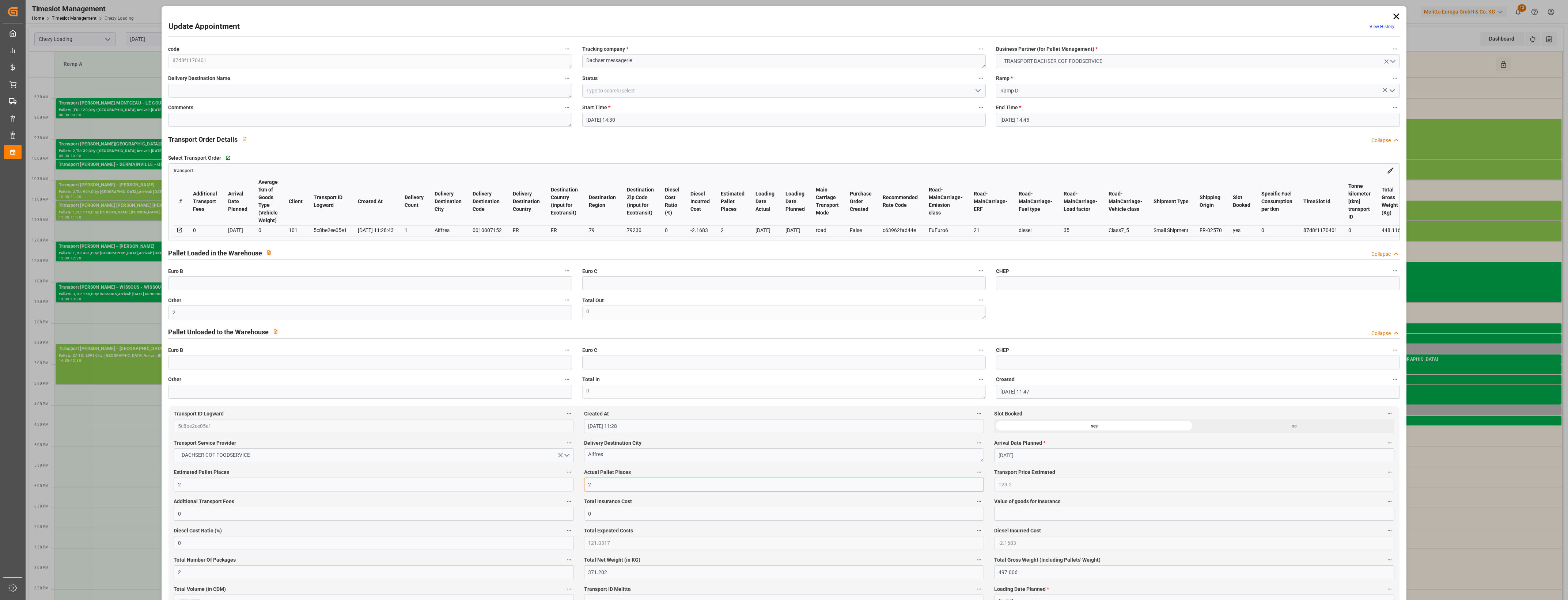
type input "2"
click at [652, 472] on label "Actual Pallet Places" at bounding box center [784, 472] width 400 height 10
click at [974, 472] on button "Actual Pallet Places" at bounding box center [979, 472] width 10 height 10
click at [662, 472] on div at bounding box center [784, 300] width 1568 height 600
click at [977, 88] on icon "open menu" at bounding box center [977, 90] width 9 height 9
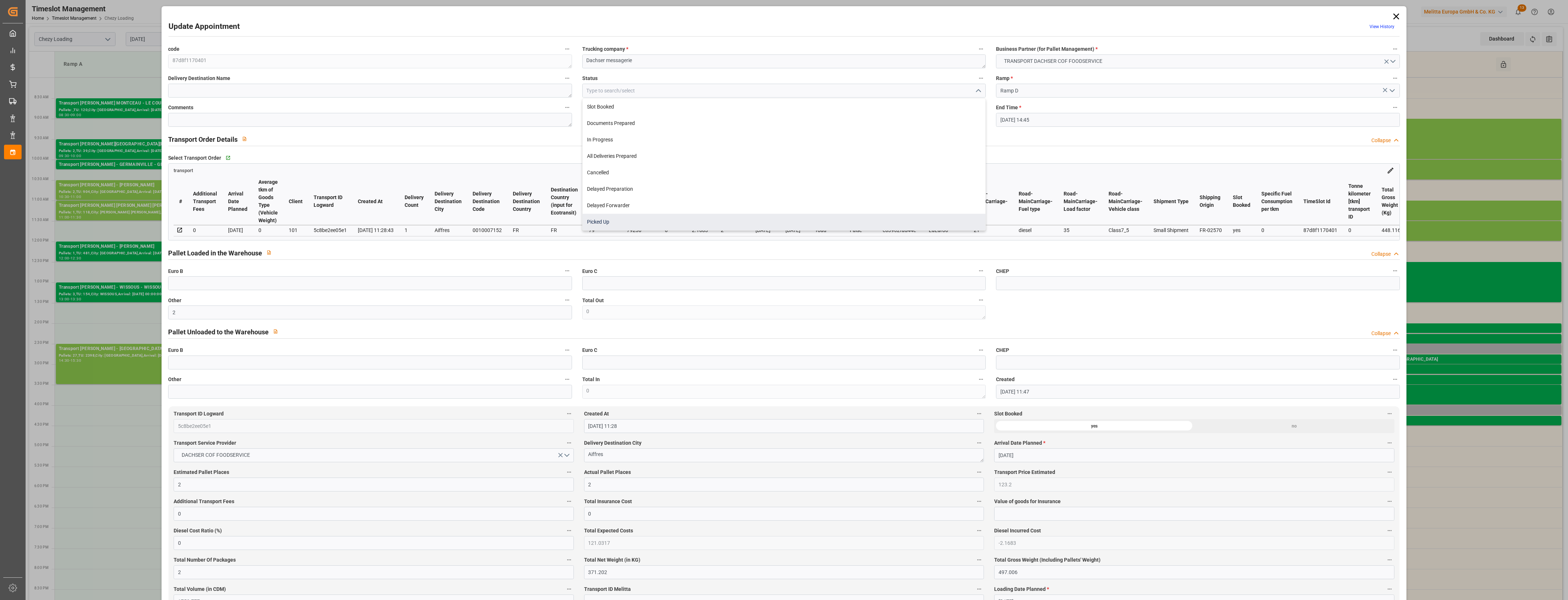
click at [629, 218] on div "Picked Up" at bounding box center [784, 222] width 402 height 16
type input "Picked Up"
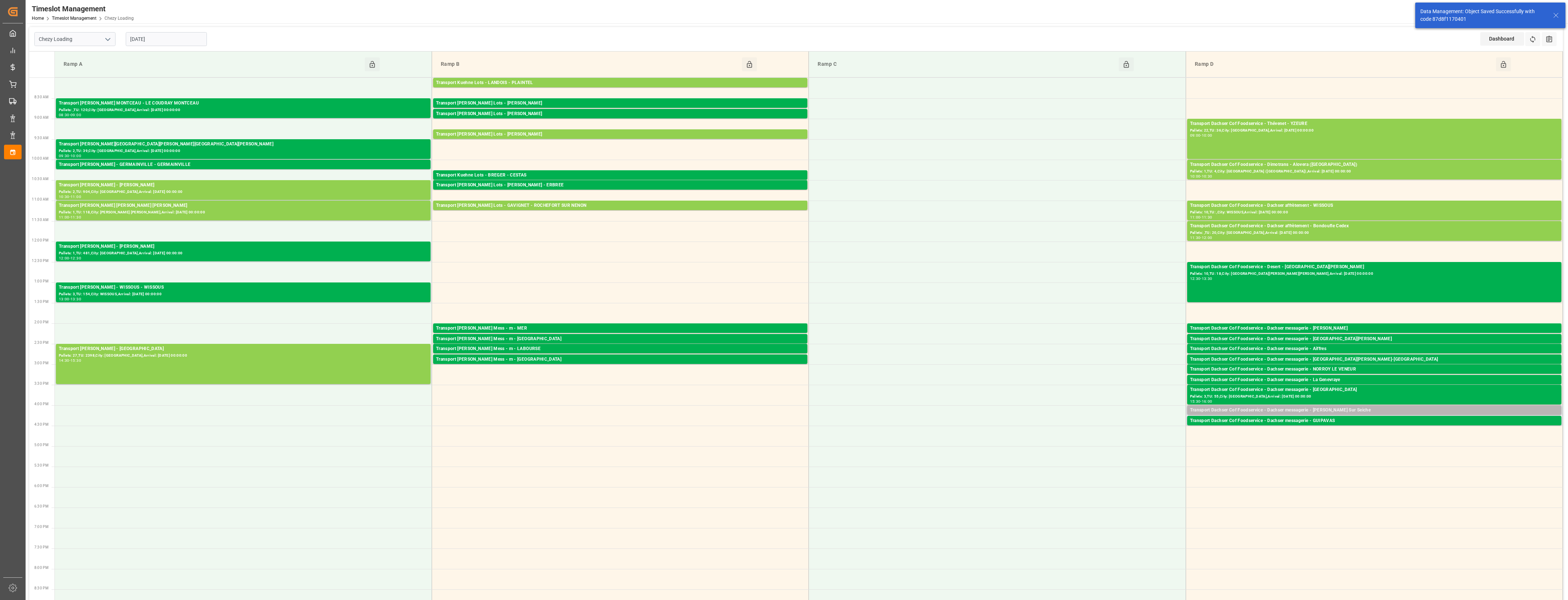
click at [1338, 408] on div "Transport Dachser Cof Foodservice - Dachser messagerie - [PERSON_NAME] Sur Seic…" at bounding box center [1374, 410] width 368 height 8
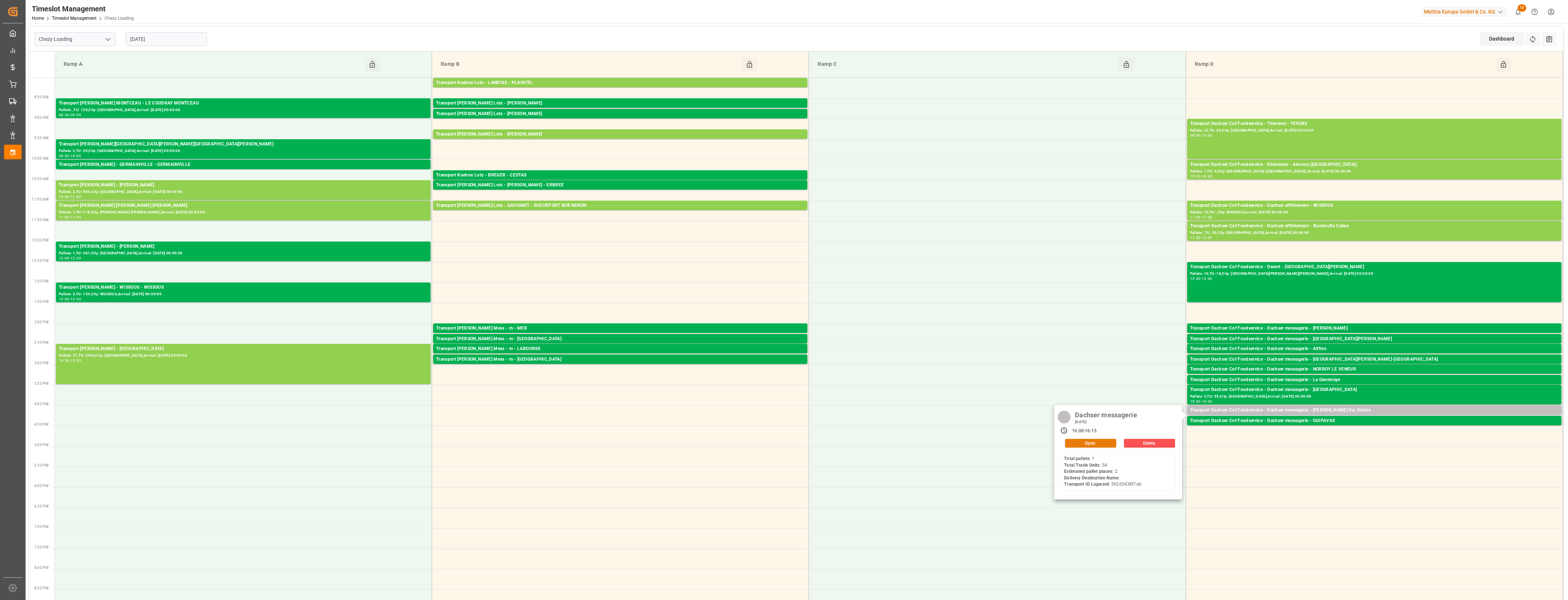
click at [1078, 440] on button "Open" at bounding box center [1090, 443] width 51 height 9
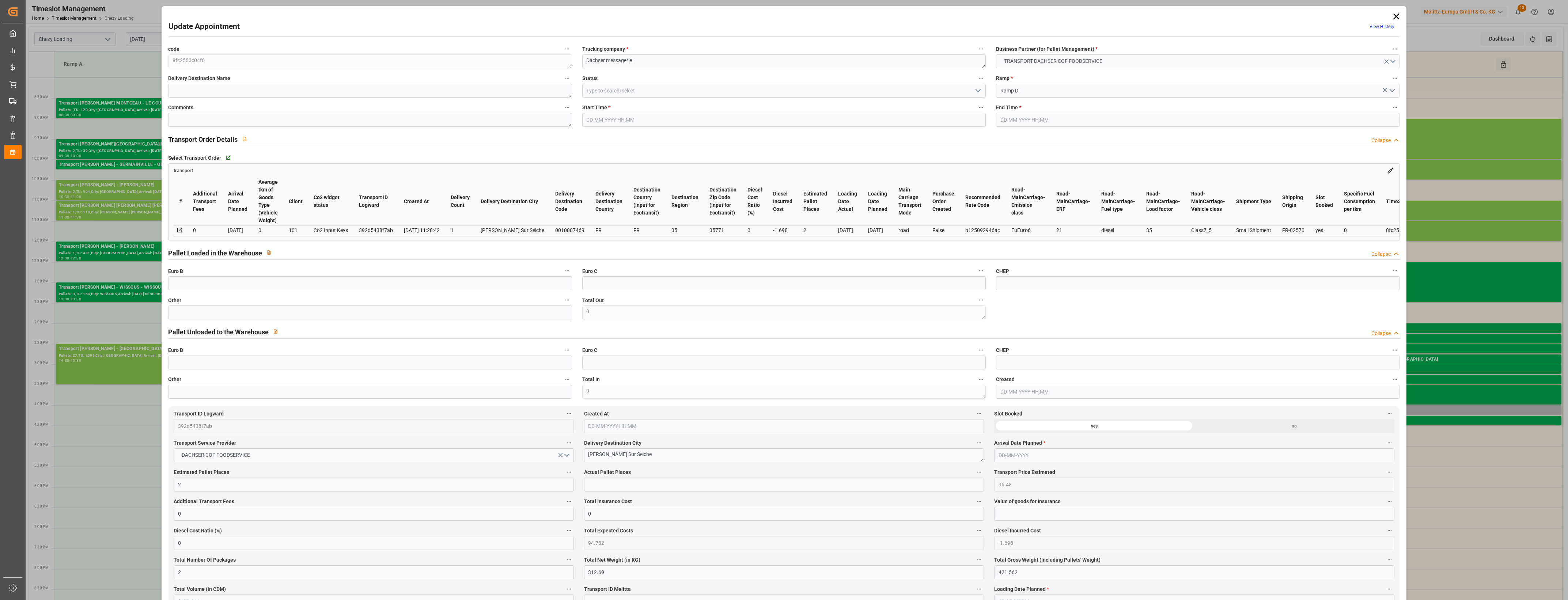
type input "2"
type input "96.48"
type input "0"
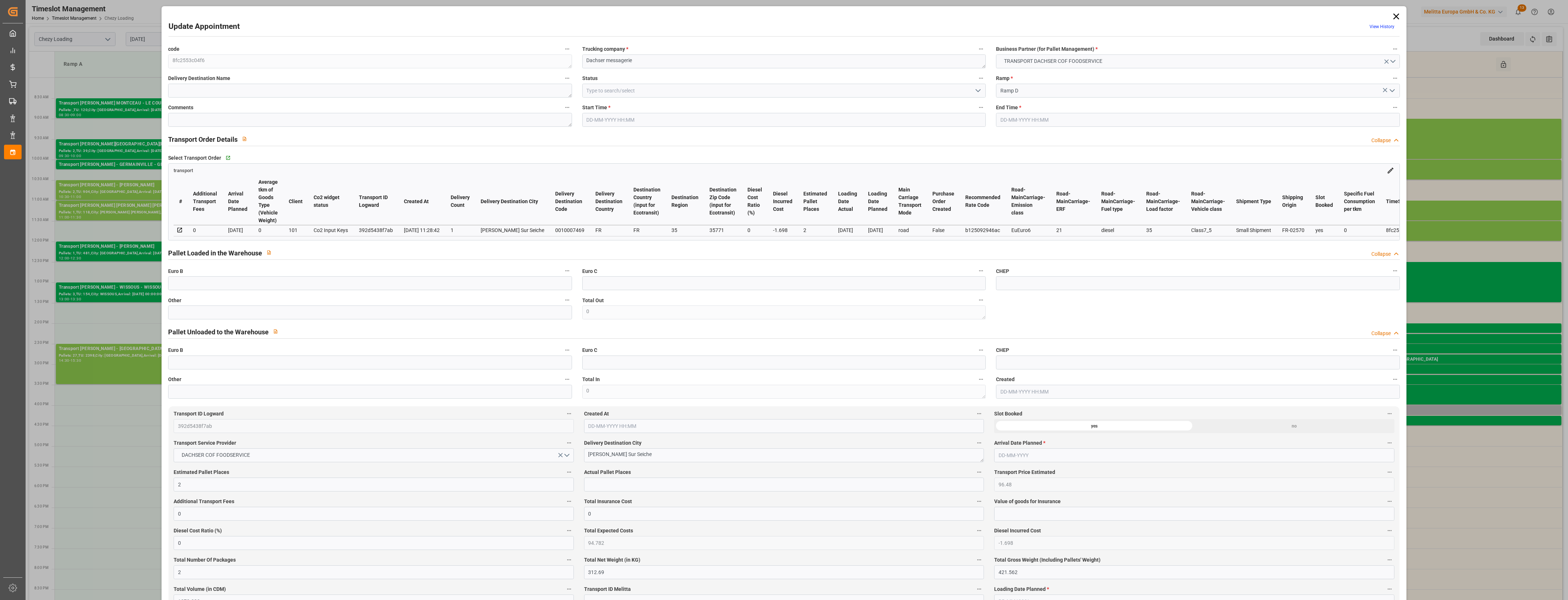
type input "94.782"
type input "-1.698"
type input "2"
type input "312.69"
type input "421.562"
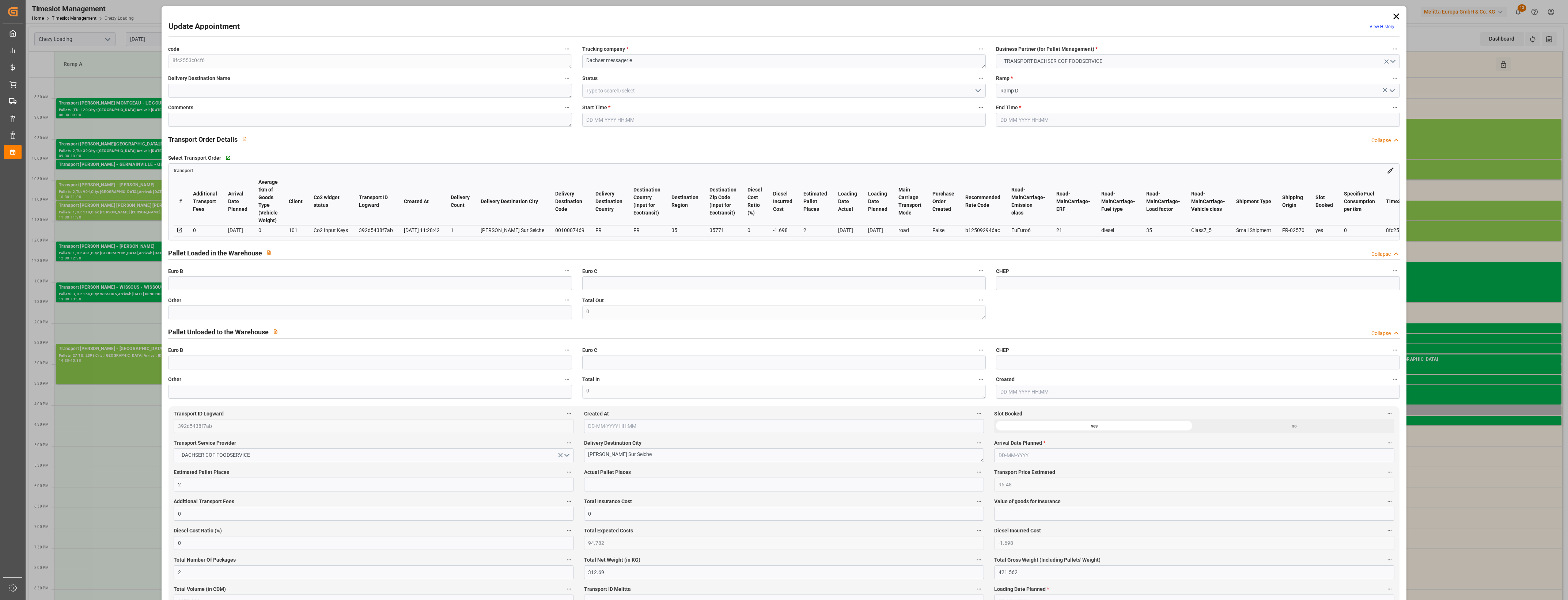
type input "1378.383"
type input "35"
type input "1"
type input "54"
type input "2"
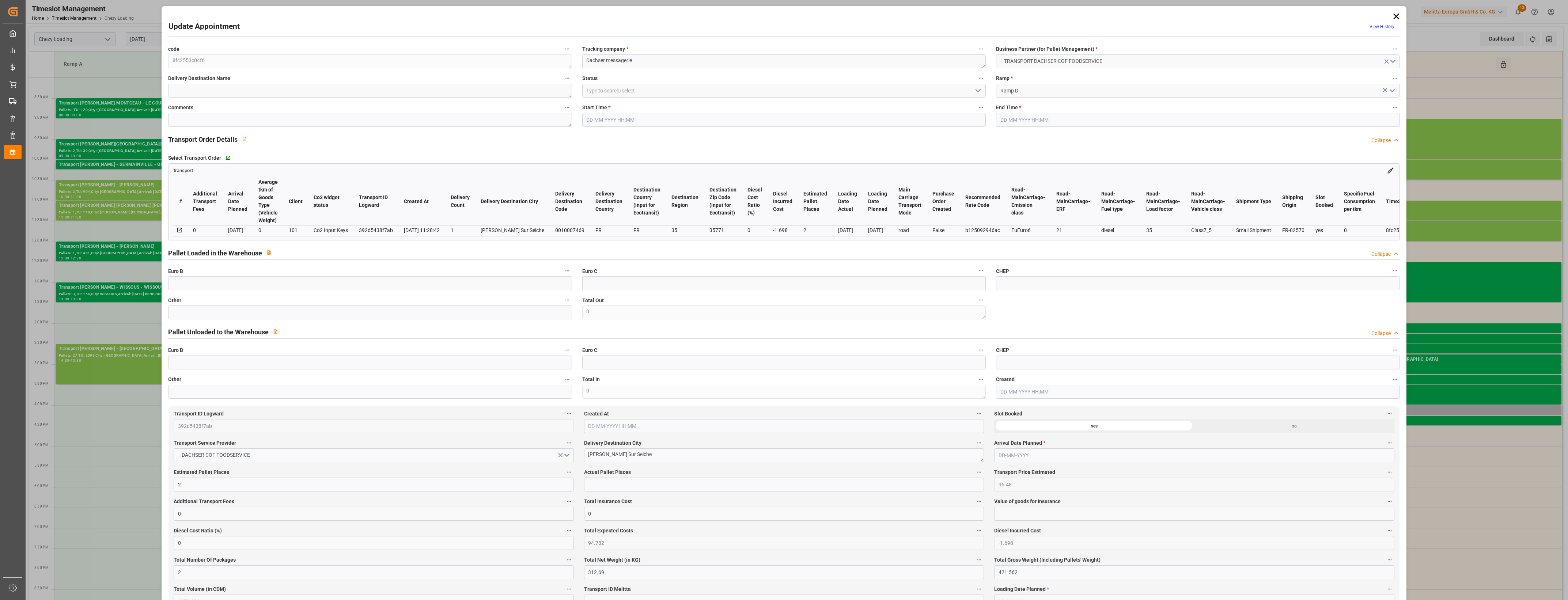
type input "101"
type input "372.672"
type input "0"
type input "4710.8598"
type input "0"
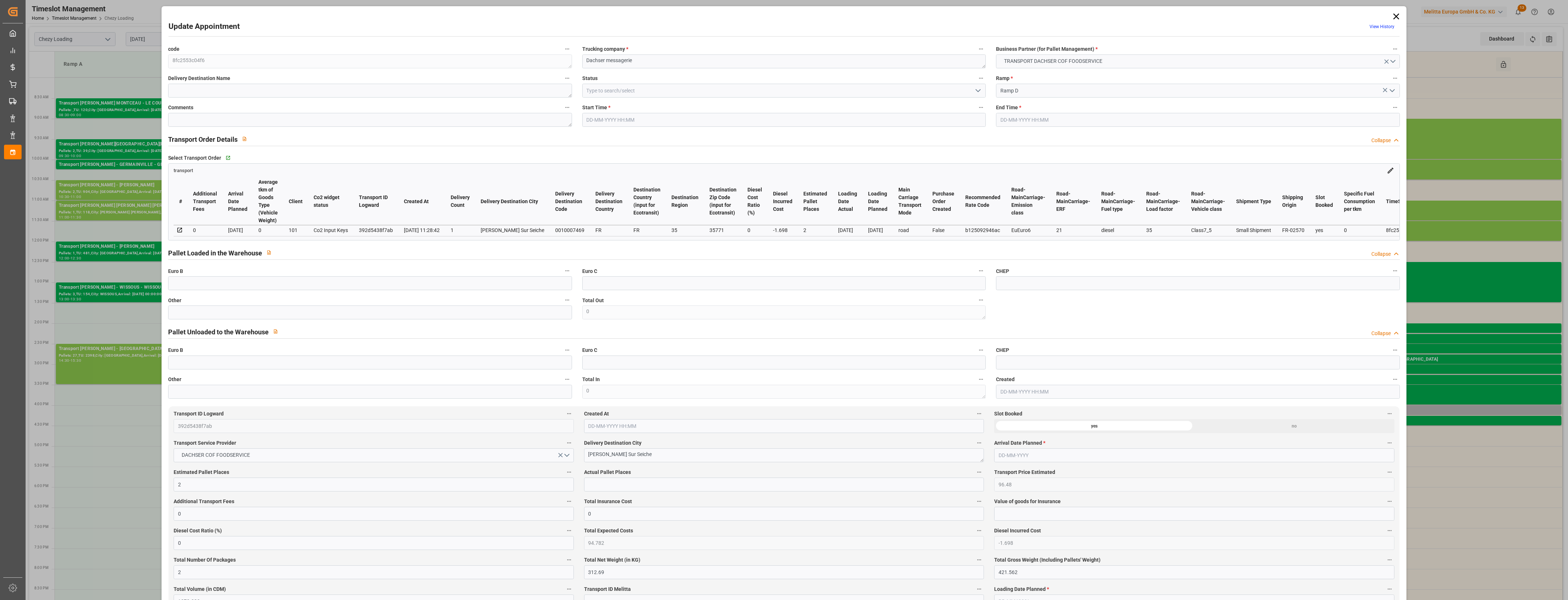
type input "0"
type input "21"
type input "35"
type input "[DATE] 16:00"
type input "[DATE] 16:15"
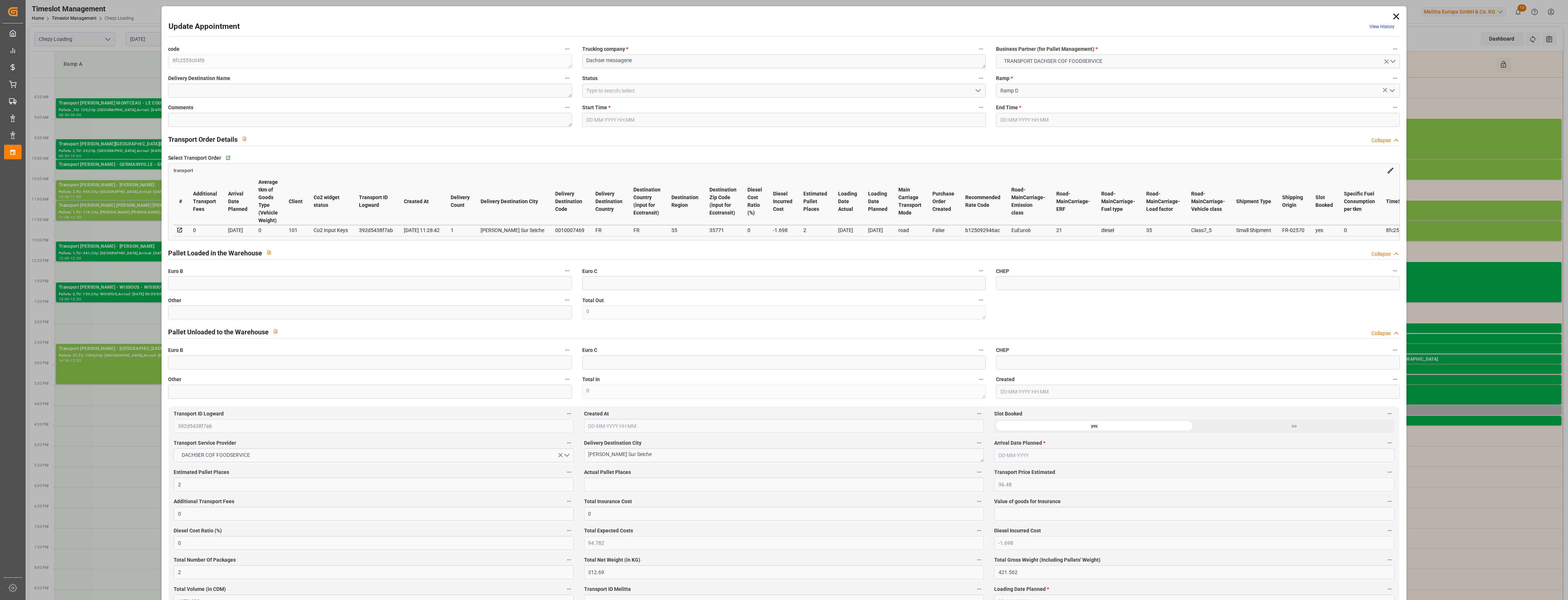
type input "[DATE] 11:50"
type input "[DATE] 11:28"
type input "[DATE]"
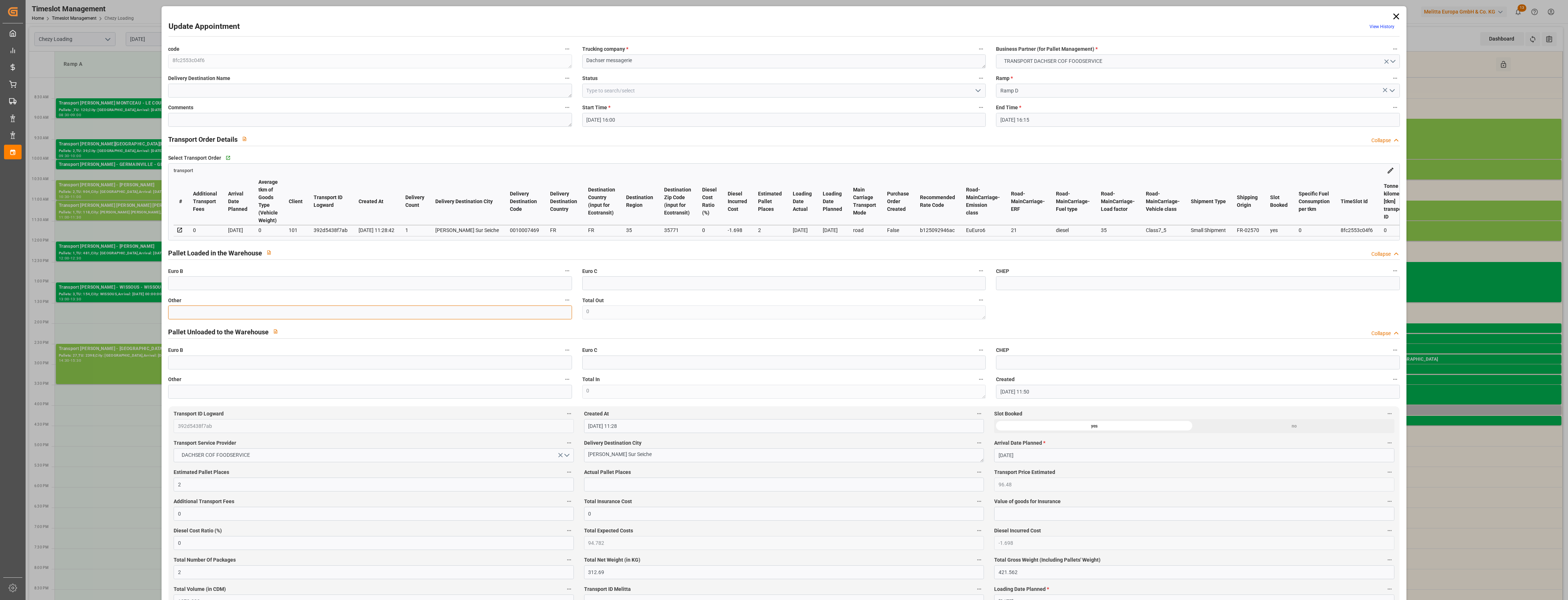
click at [180, 311] on input "text" at bounding box center [370, 312] width 403 height 14
type input "2"
click at [614, 485] on input "text" at bounding box center [784, 484] width 400 height 14
type input "2"
click at [680, 473] on label "Actual Pallet Places" at bounding box center [784, 472] width 400 height 10
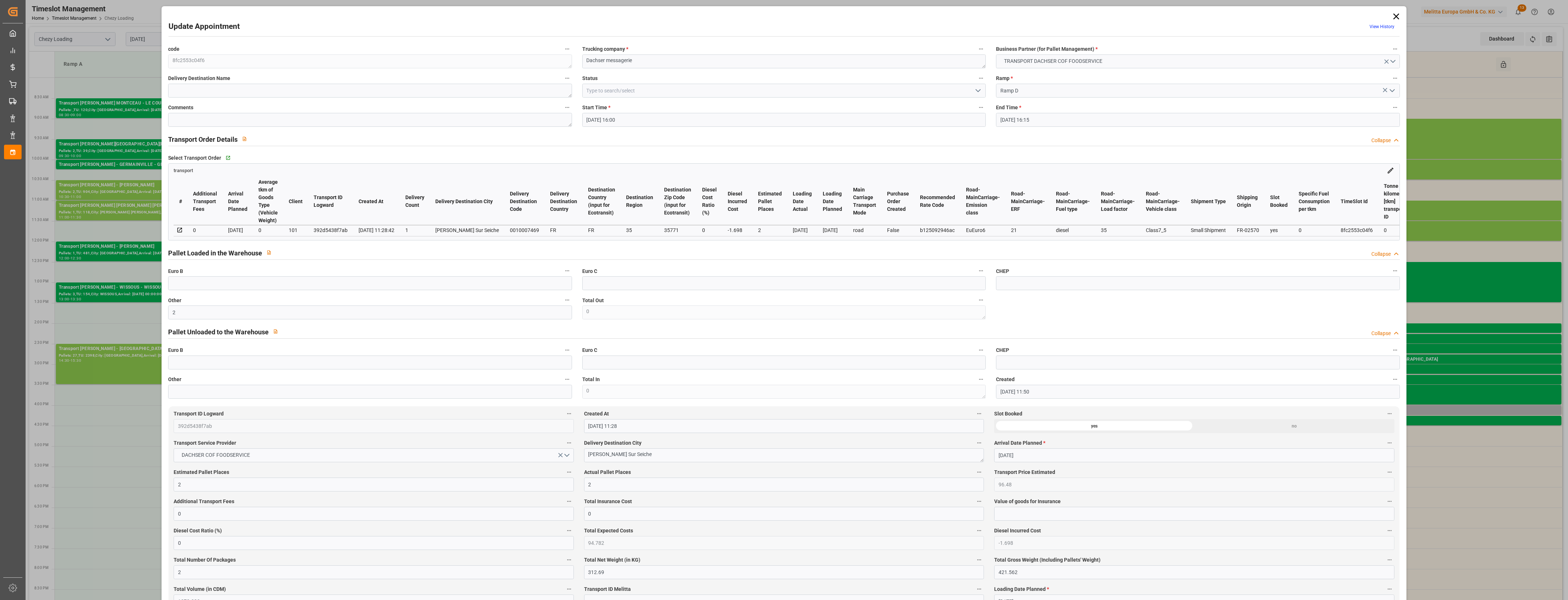
click at [974, 473] on button "Actual Pallet Places" at bounding box center [979, 472] width 10 height 10
click at [697, 471] on div at bounding box center [784, 300] width 1568 height 600
click at [978, 91] on icon "open menu" at bounding box center [977, 90] width 9 height 9
click at [779, 218] on div "Picked Up" at bounding box center [784, 222] width 402 height 16
type input "Picked Up"
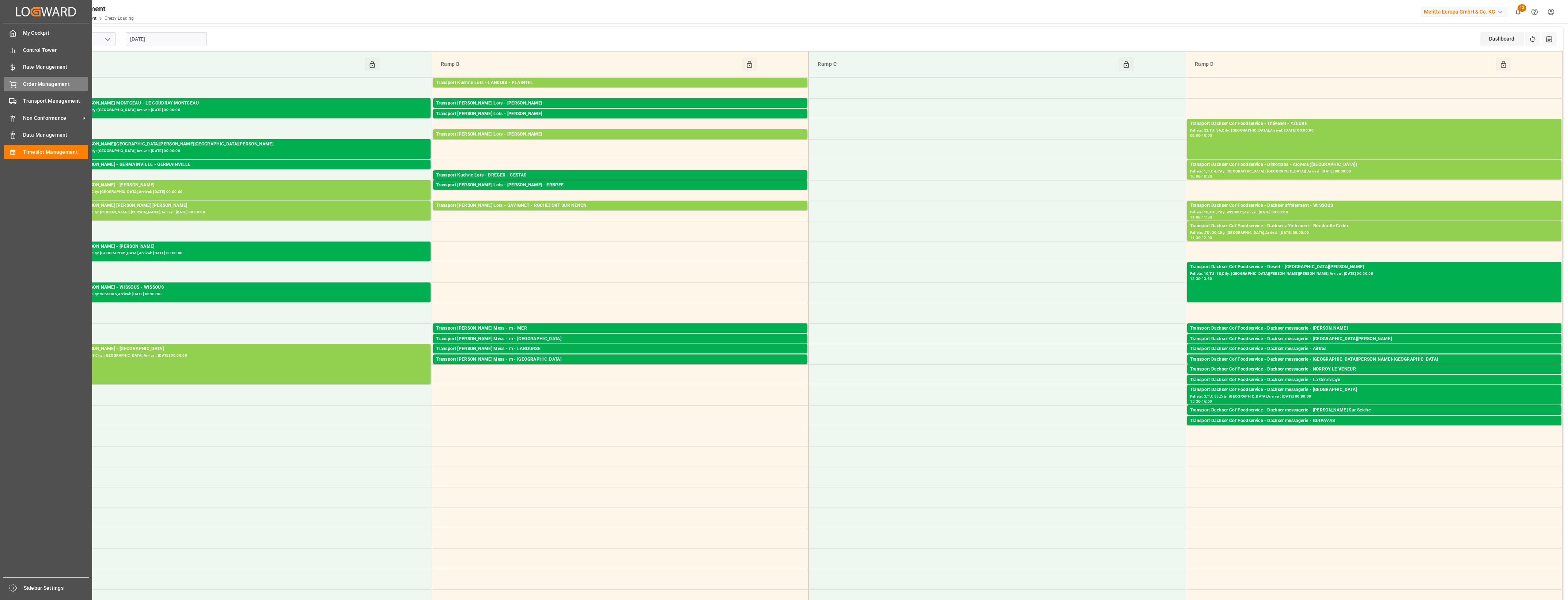
click at [12, 88] on icon at bounding box center [12, 84] width 8 height 8
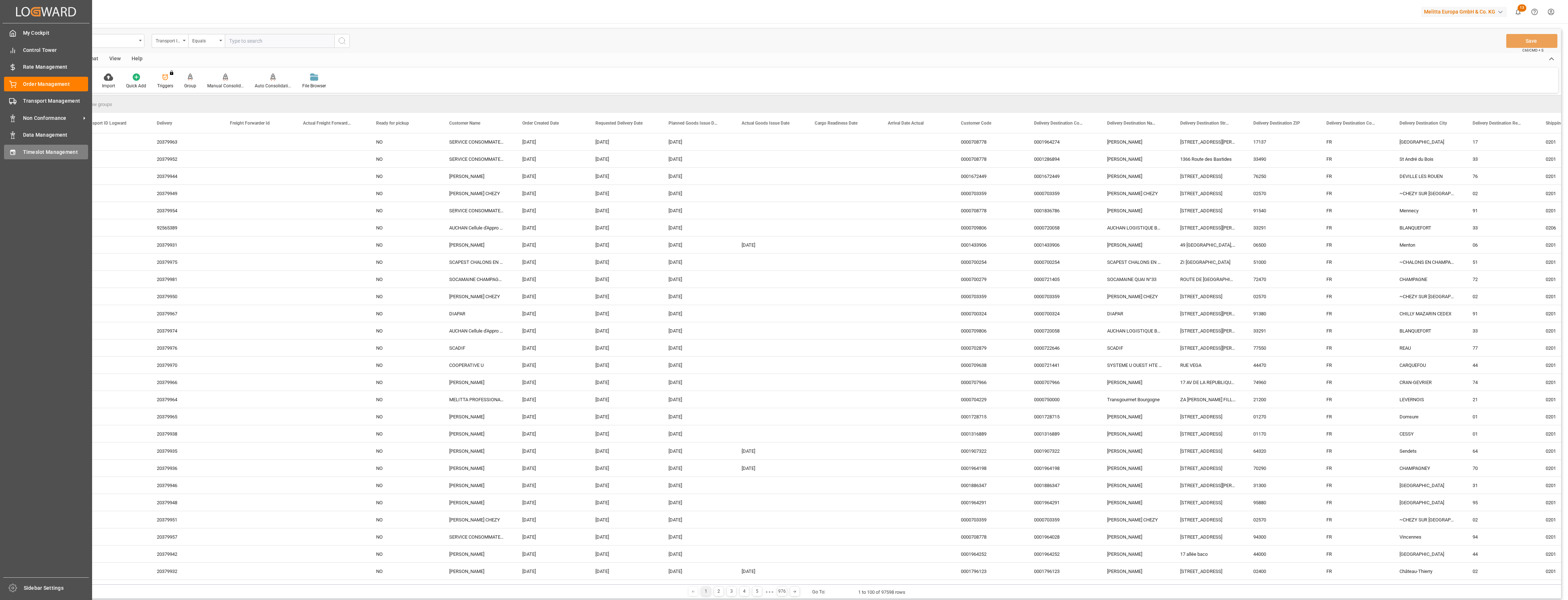
click at [23, 157] on div "Timeslot Management Timeslot Management" at bounding box center [46, 151] width 84 height 14
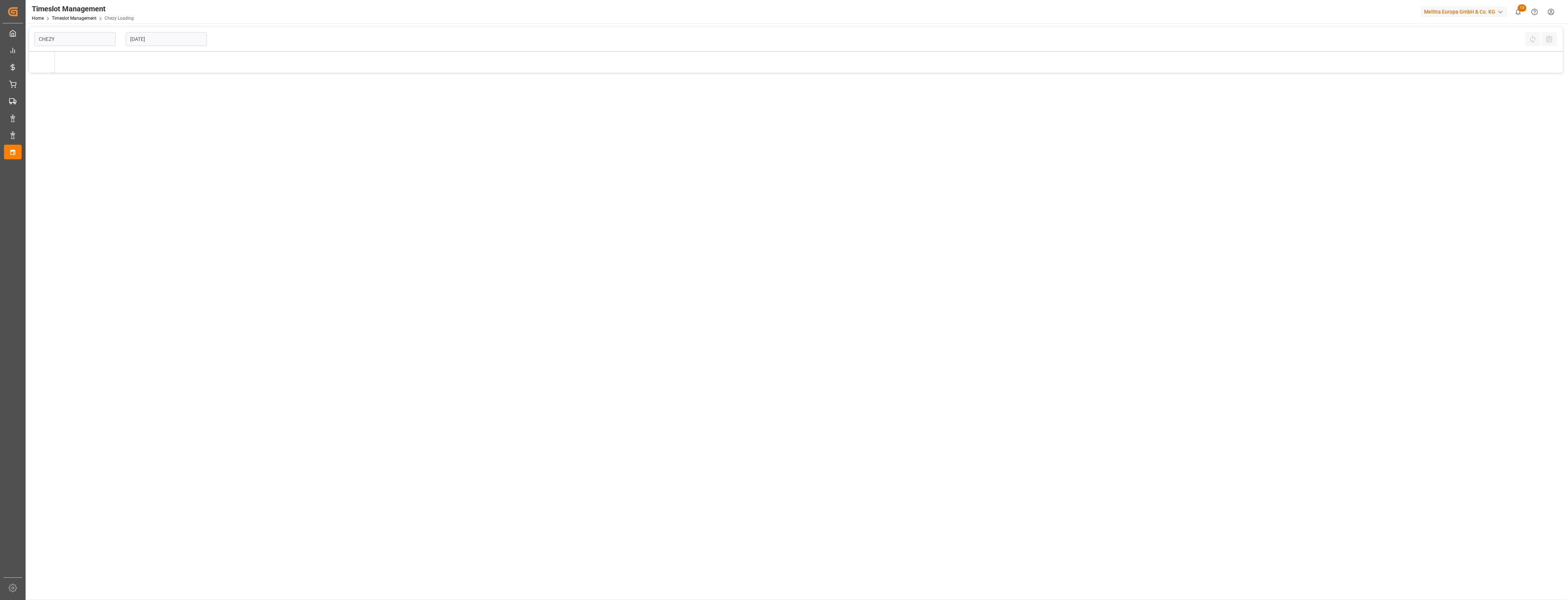
type input "Chezy Loading"
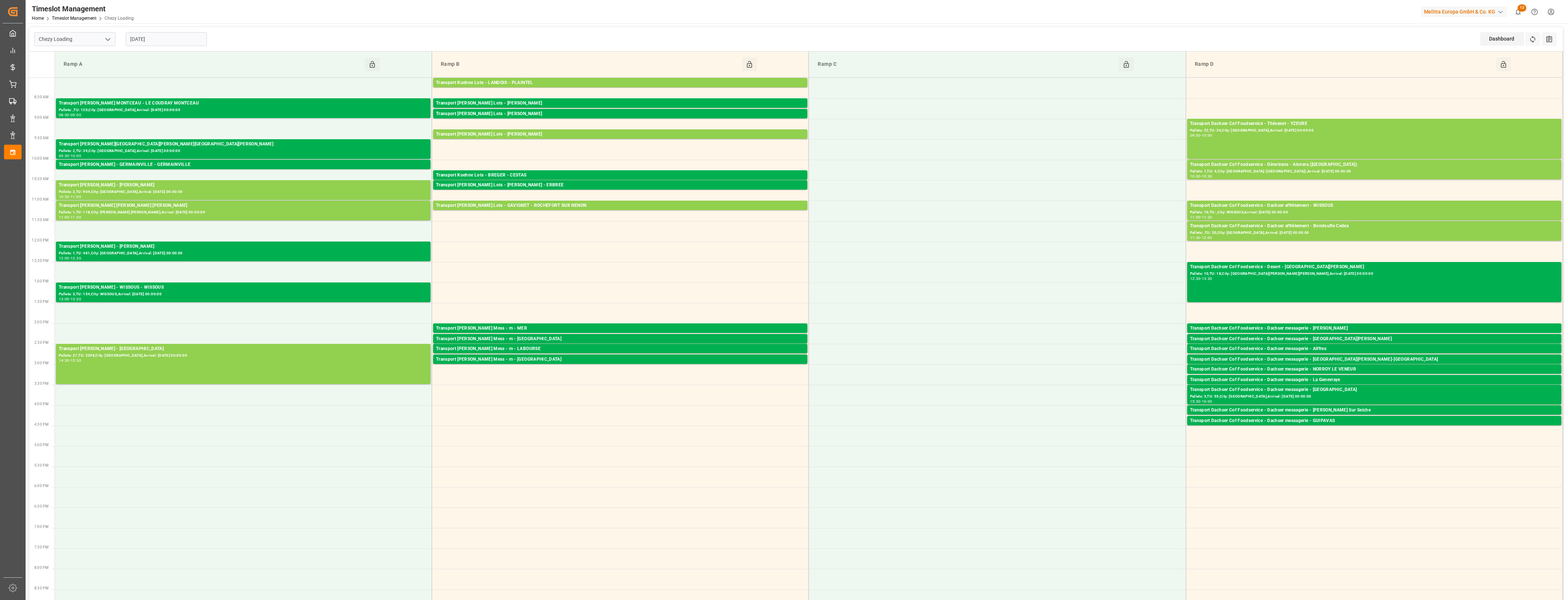
click at [169, 39] on input "[DATE]" at bounding box center [166, 39] width 81 height 14
click at [164, 100] on span "8" at bounding box center [164, 97] width 3 height 5
type input "[DATE]"
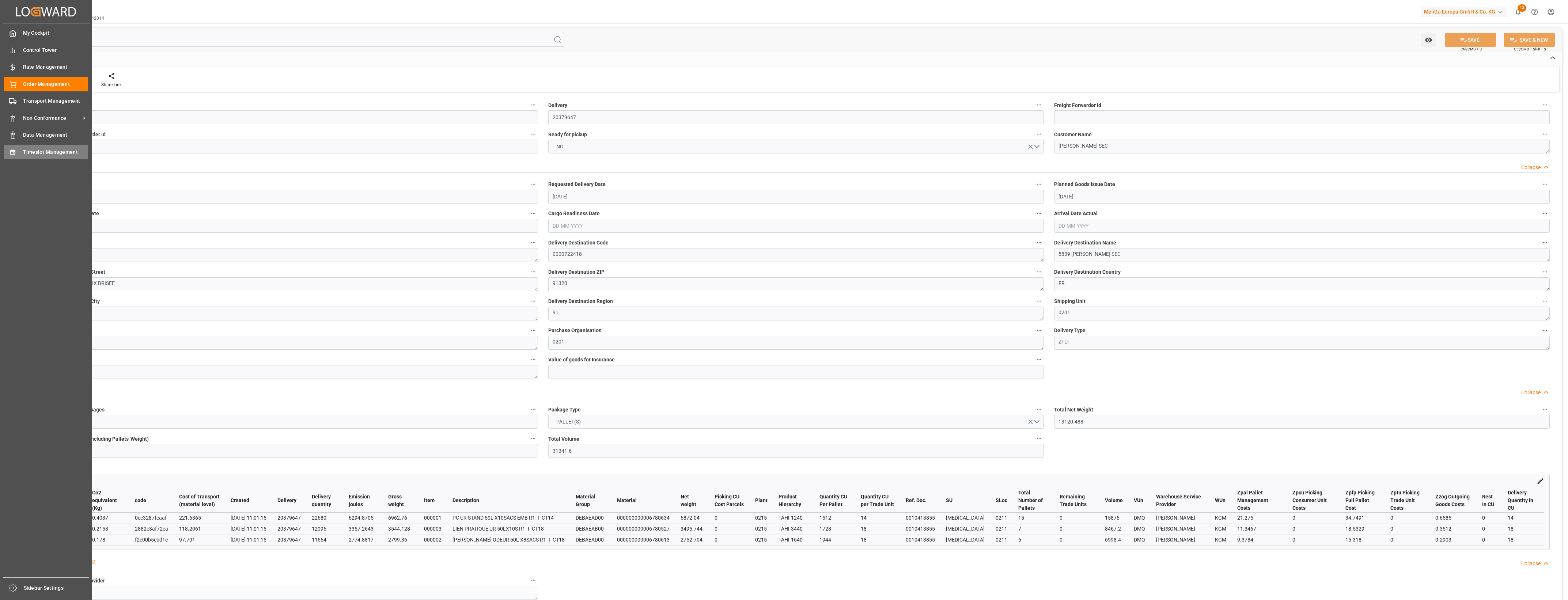
click at [14, 156] on div "Timeslot Management Timeslot Management" at bounding box center [46, 151] width 84 height 14
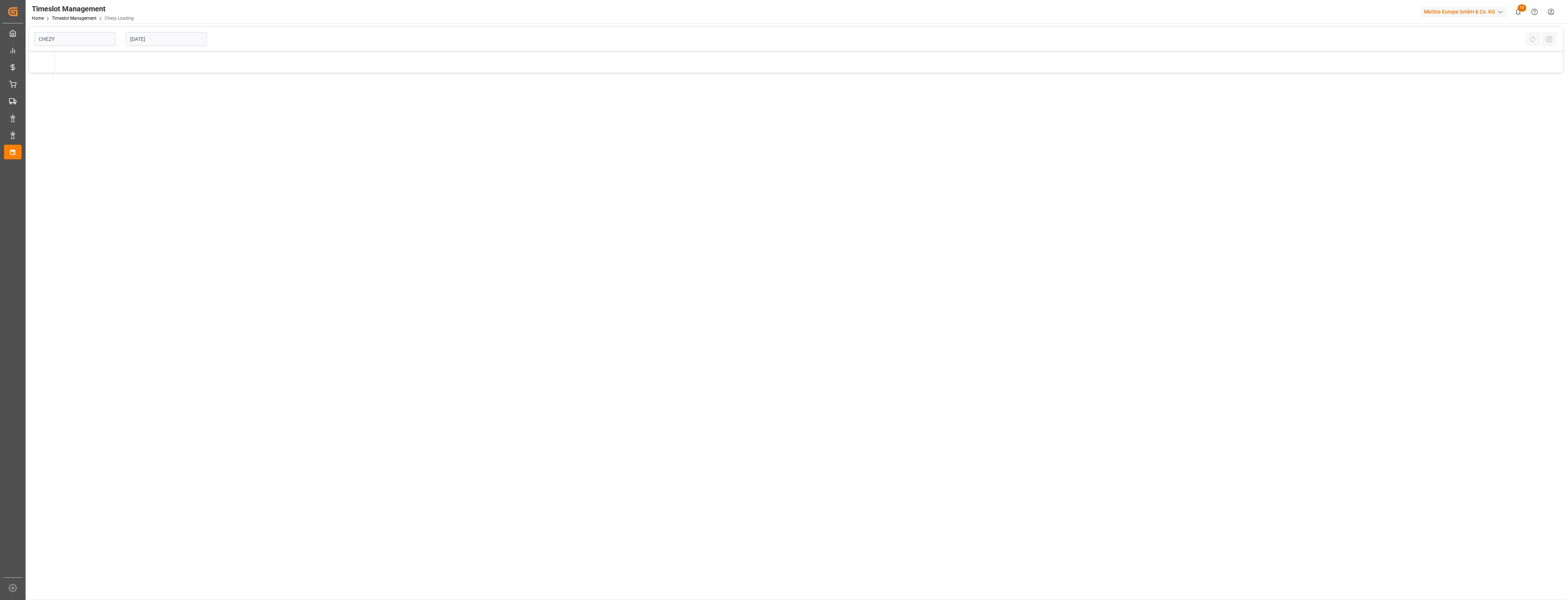
type input "Chezy Loading"
